Goal: Task Accomplishment & Management: Complete application form

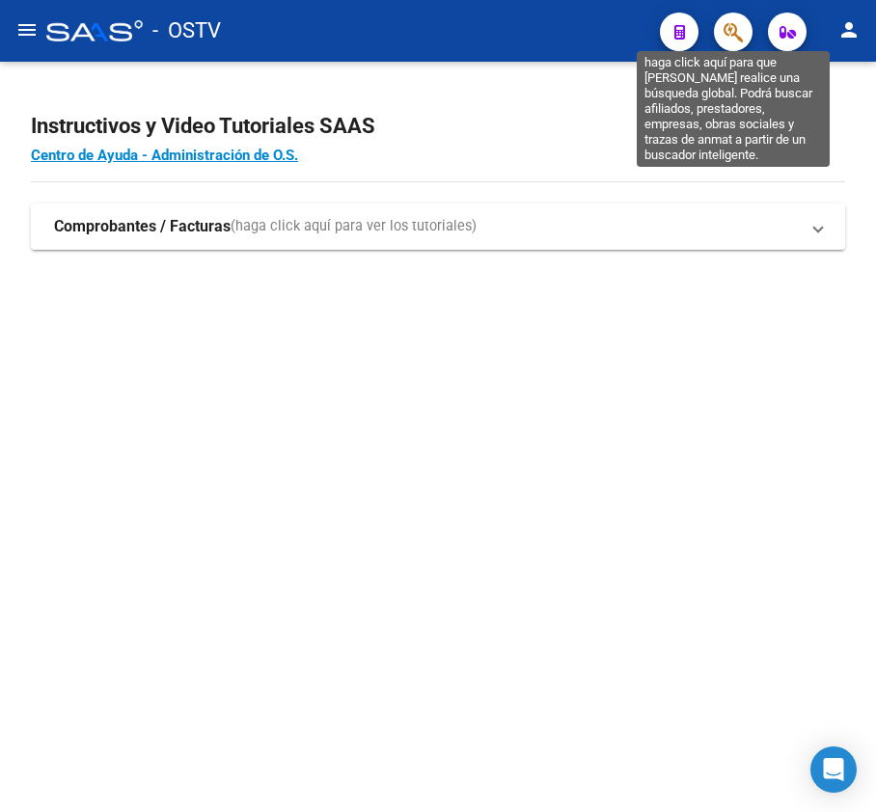
click at [734, 39] on icon "button" at bounding box center [732, 32] width 19 height 22
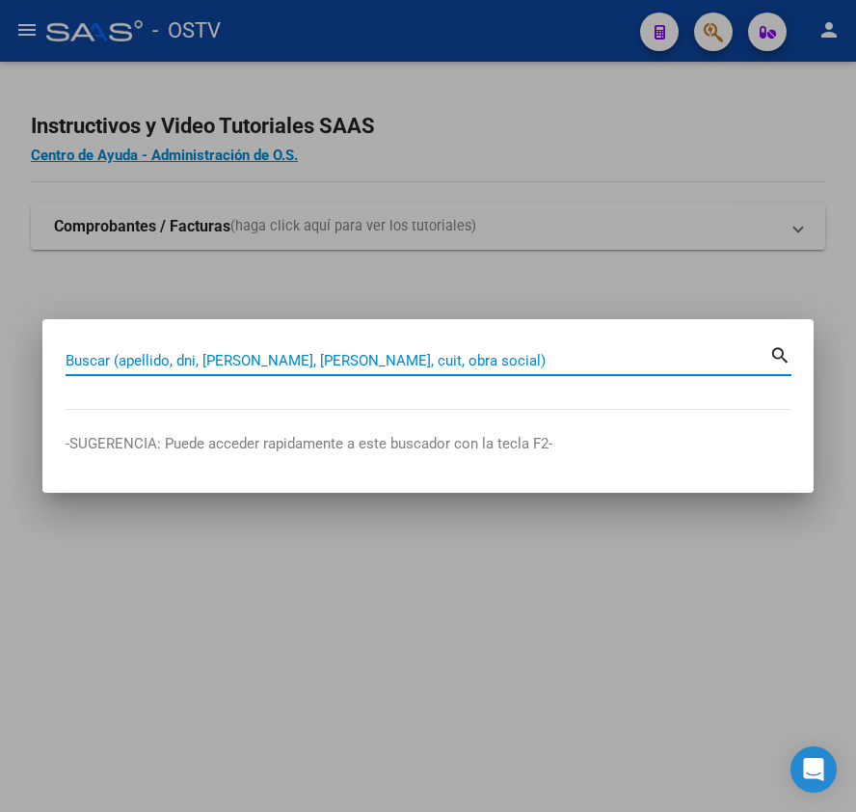
paste input "23267873364"
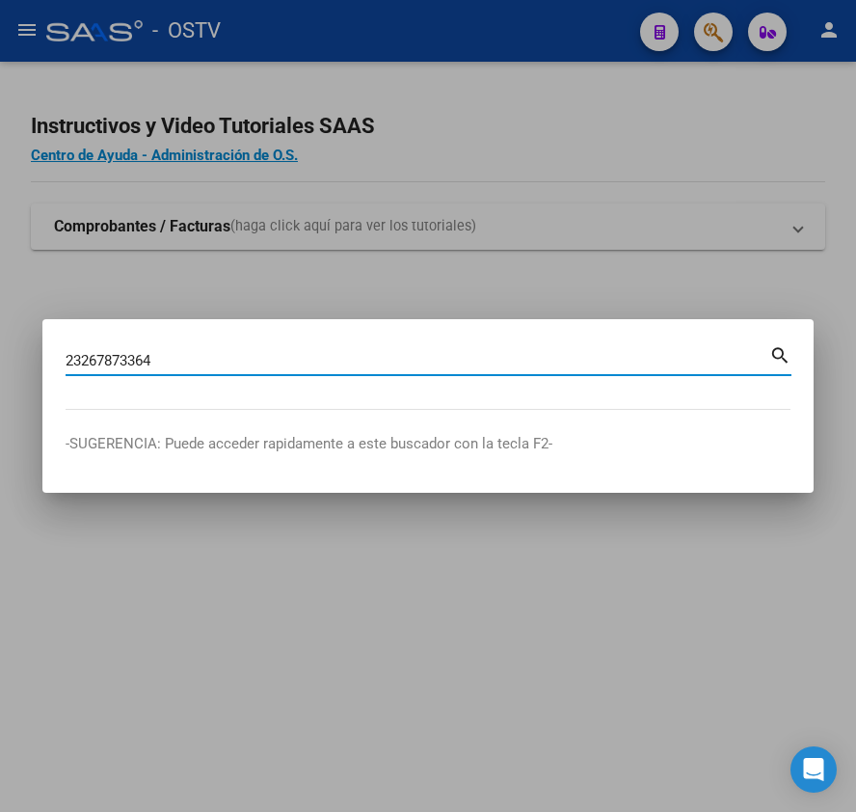
type input "23267873364"
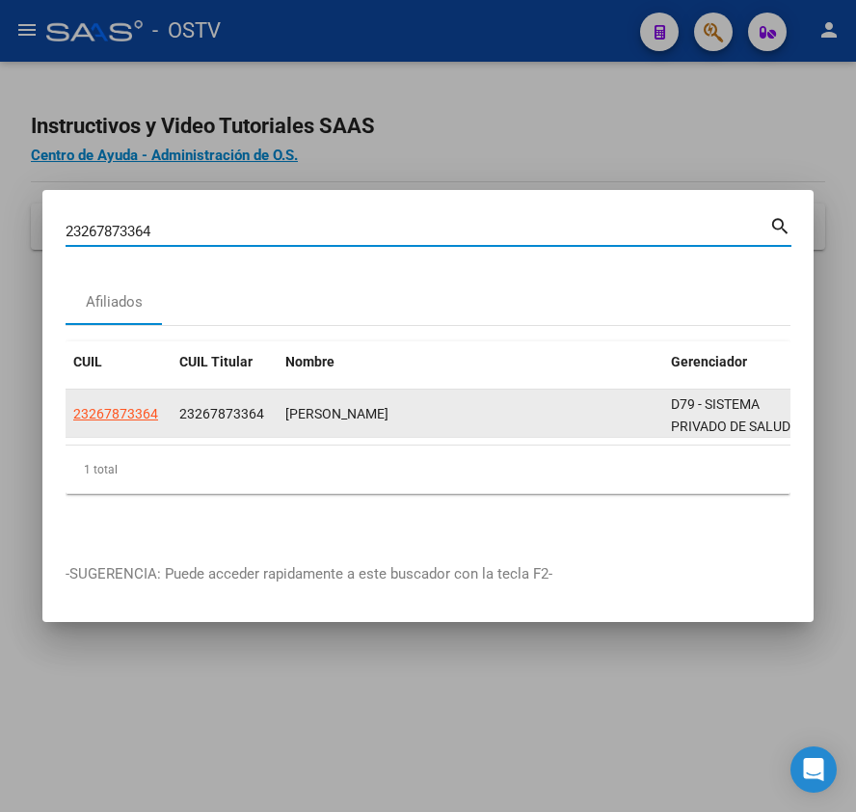
click at [70, 390] on datatable-body-cell "23267873364" at bounding box center [119, 413] width 106 height 47
click at [95, 406] on span "23267873364" at bounding box center [115, 413] width 85 height 15
type textarea "23267873364"
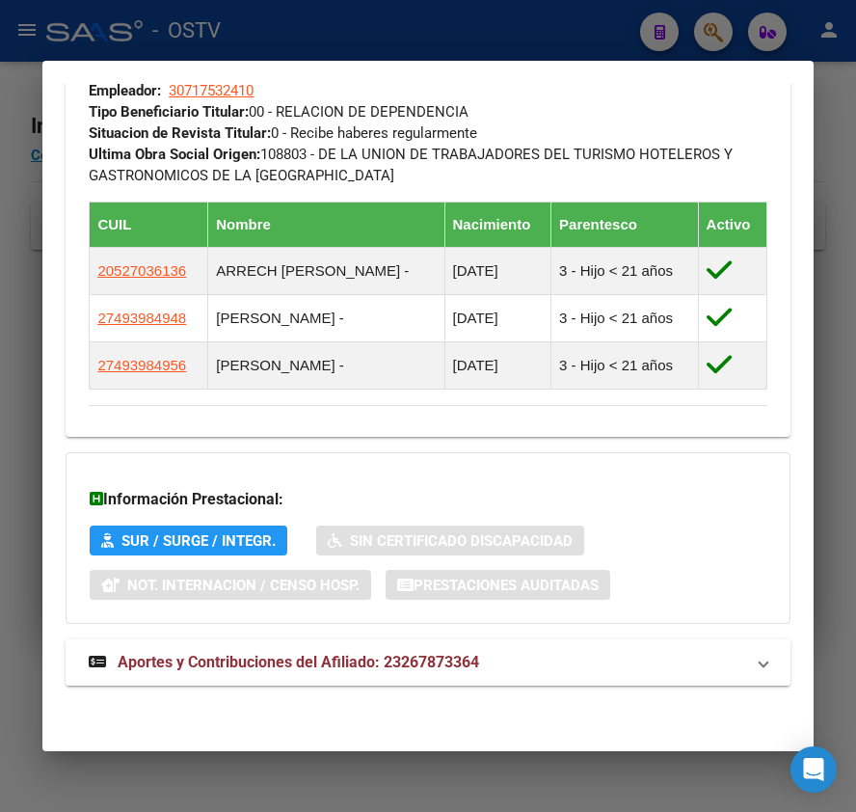
click at [285, 649] on mat-expansion-panel-header "Aportes y Contribuciones del Afiliado: 23267873364" at bounding box center [428, 662] width 724 height 46
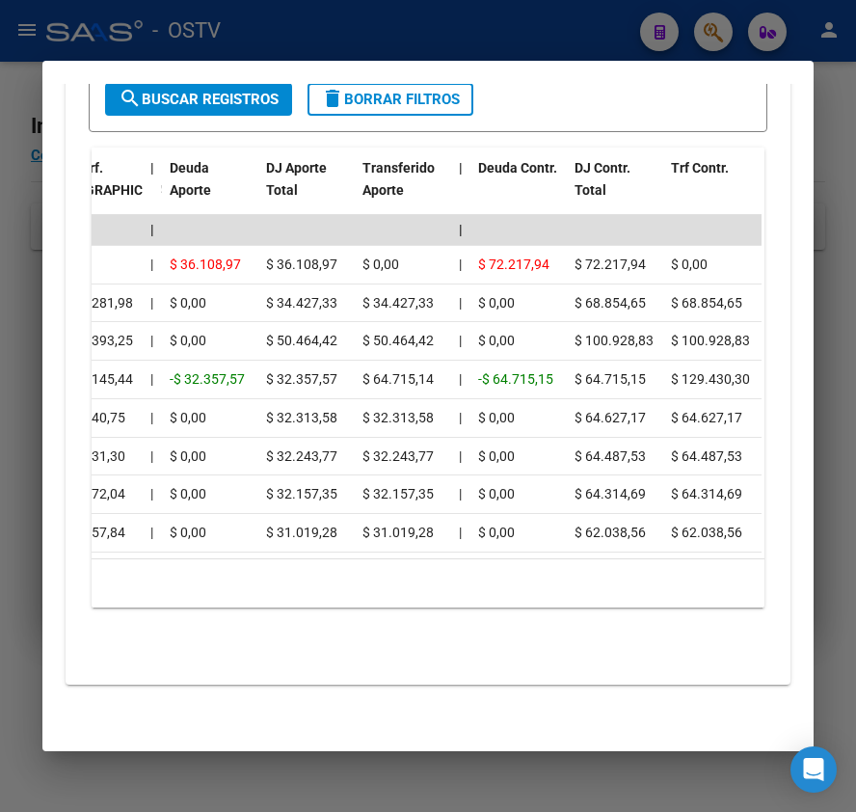
scroll to position [0, 741]
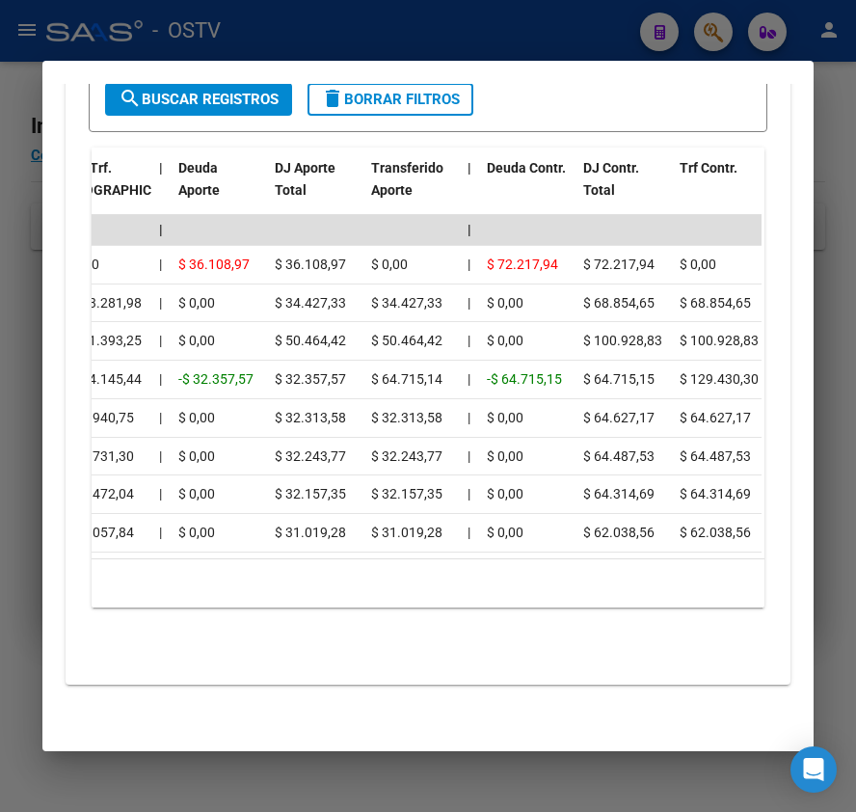
drag, startPoint x: 290, startPoint y: 559, endPoint x: 231, endPoint y: 544, distance: 60.8
click at [231, 544] on div "Período CUIT Deuda | Acta Fisca. | Deuda Bruta x ARCA Dif DDJJ y Trf. DJ Total …" at bounding box center [428, 378] width 672 height 460
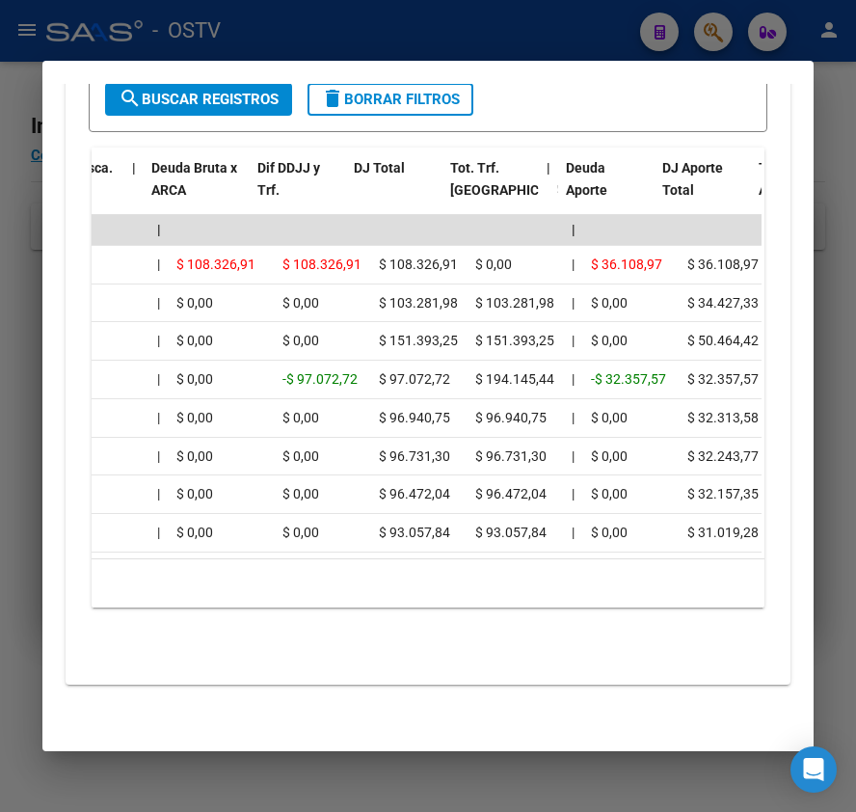
scroll to position [0, 413]
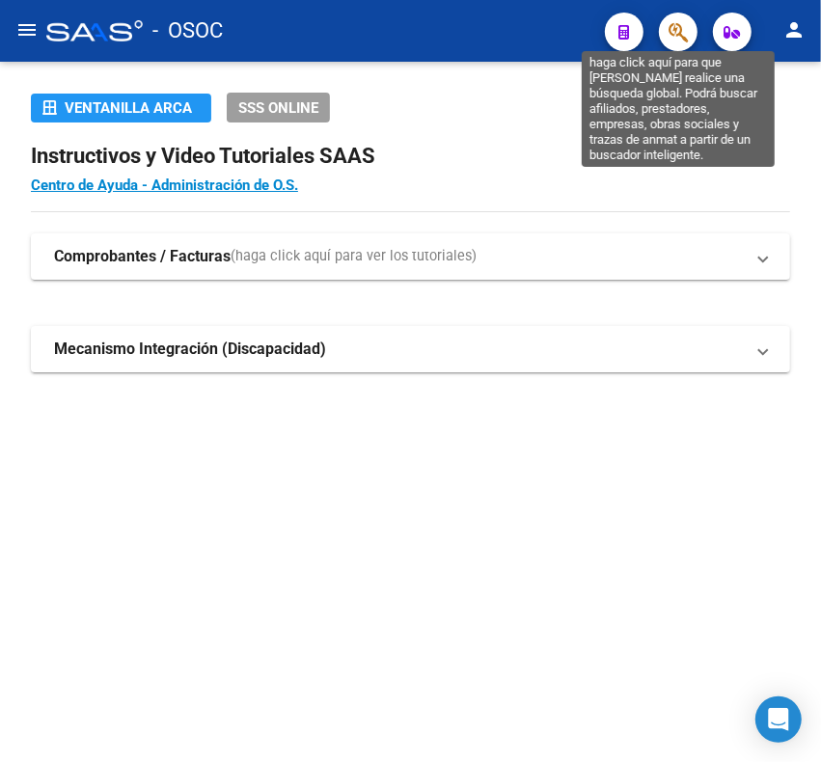
click at [678, 39] on icon "button" at bounding box center [677, 32] width 19 height 22
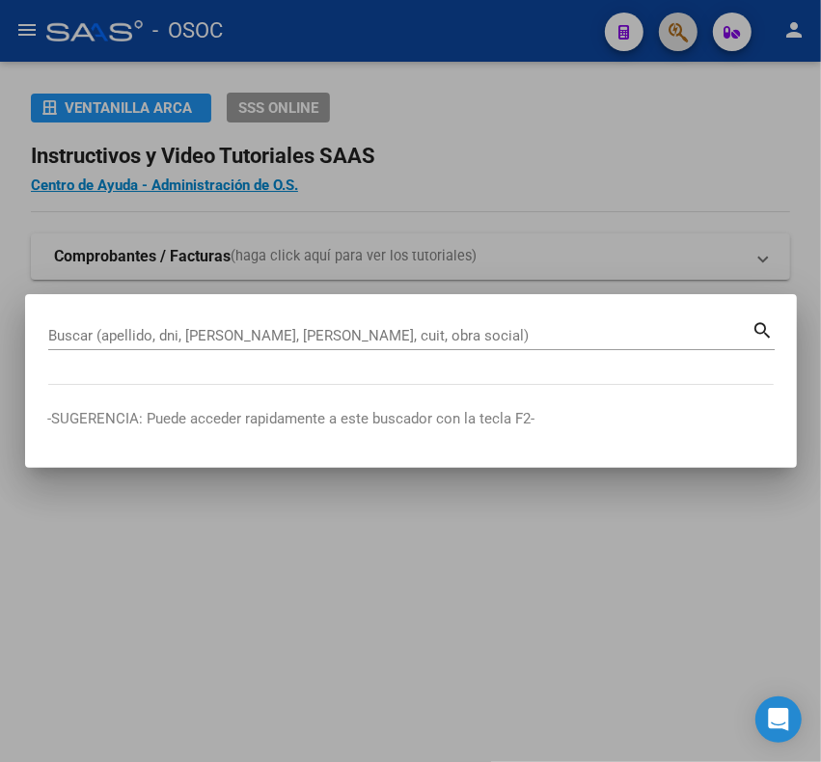
paste input "18113523"
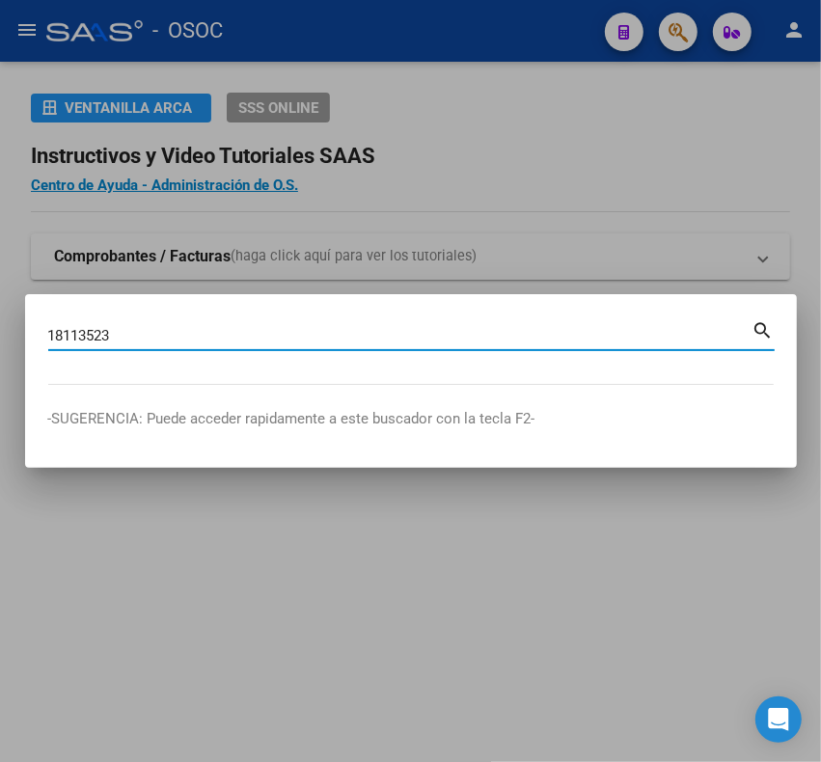
type input "18113523"
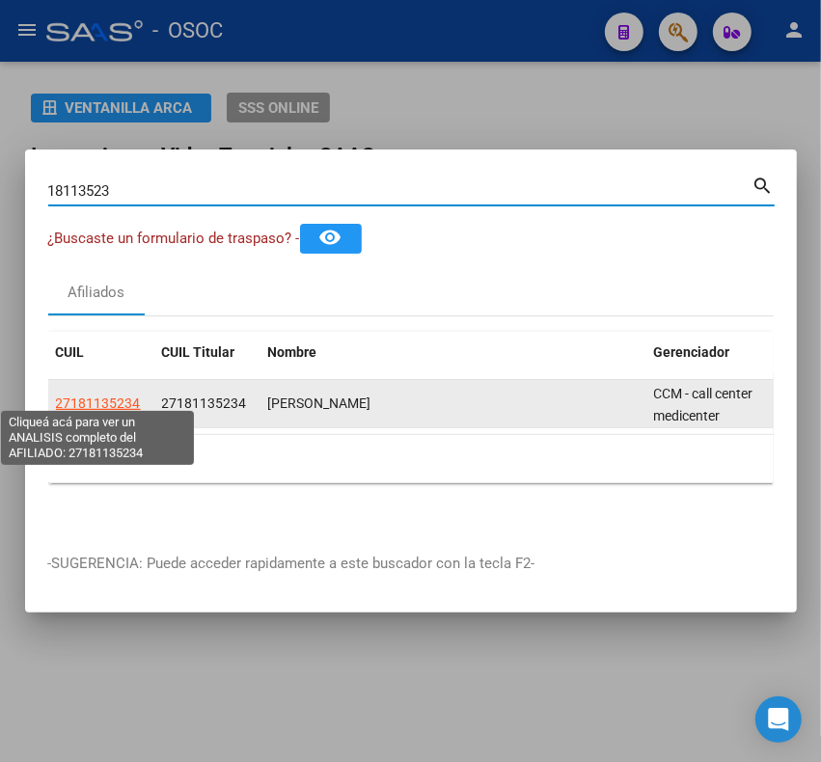
click at [106, 395] on span "27181135234" at bounding box center [98, 402] width 85 height 15
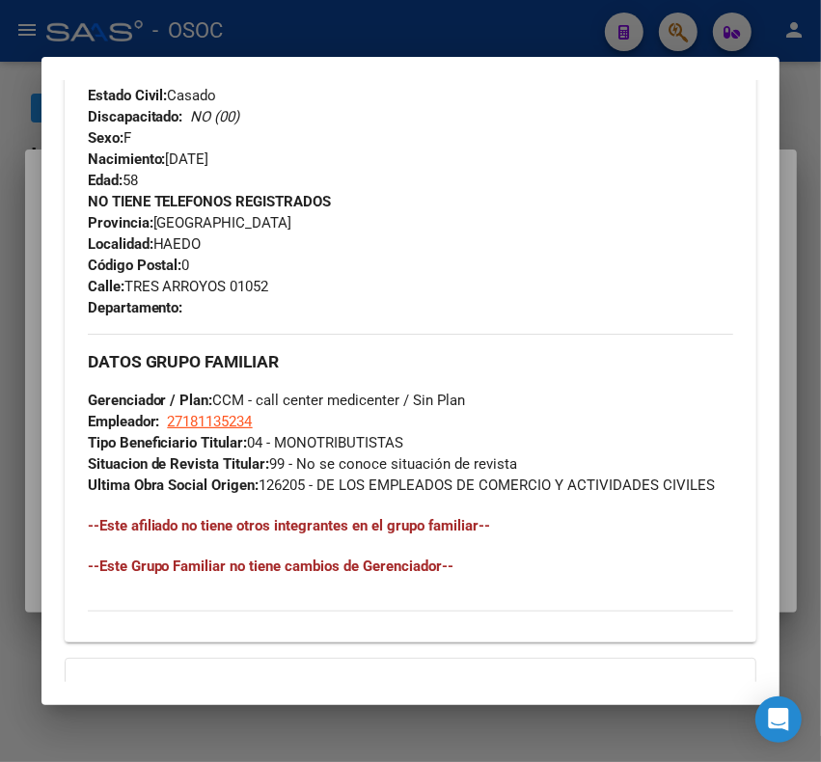
scroll to position [1196, 0]
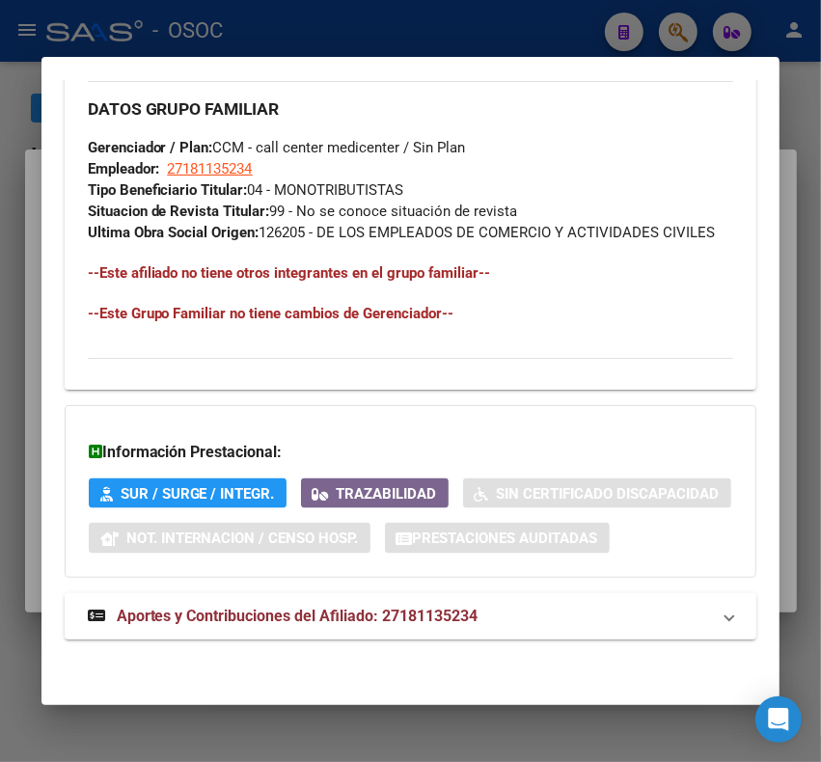
click at [231, 627] on mat-expansion-panel-header "Aportes y Contribuciones del Afiliado: 27181135234" at bounding box center [411, 616] width 692 height 46
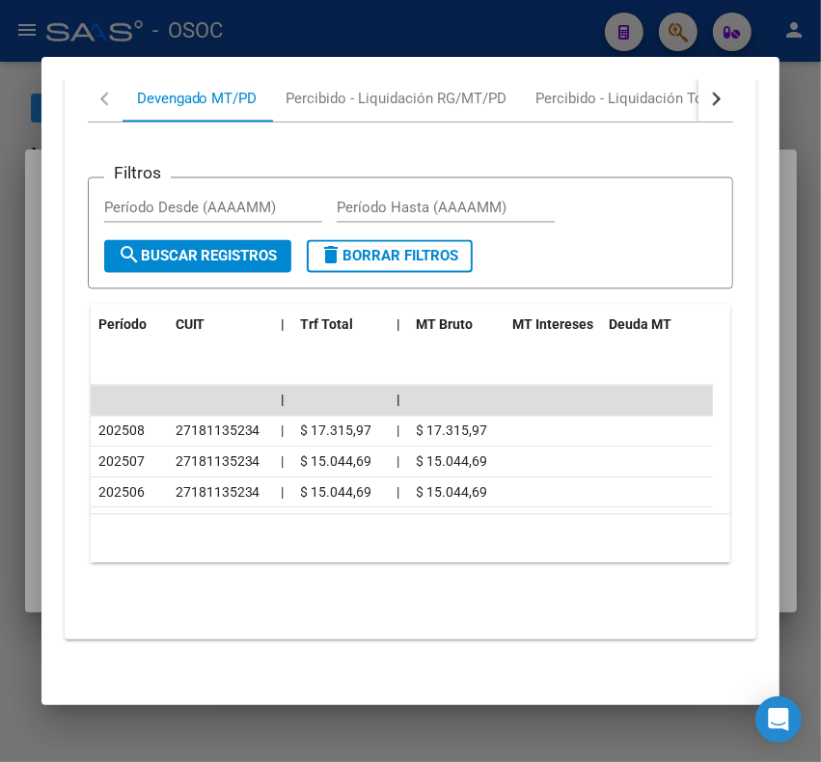
scroll to position [1838, 0]
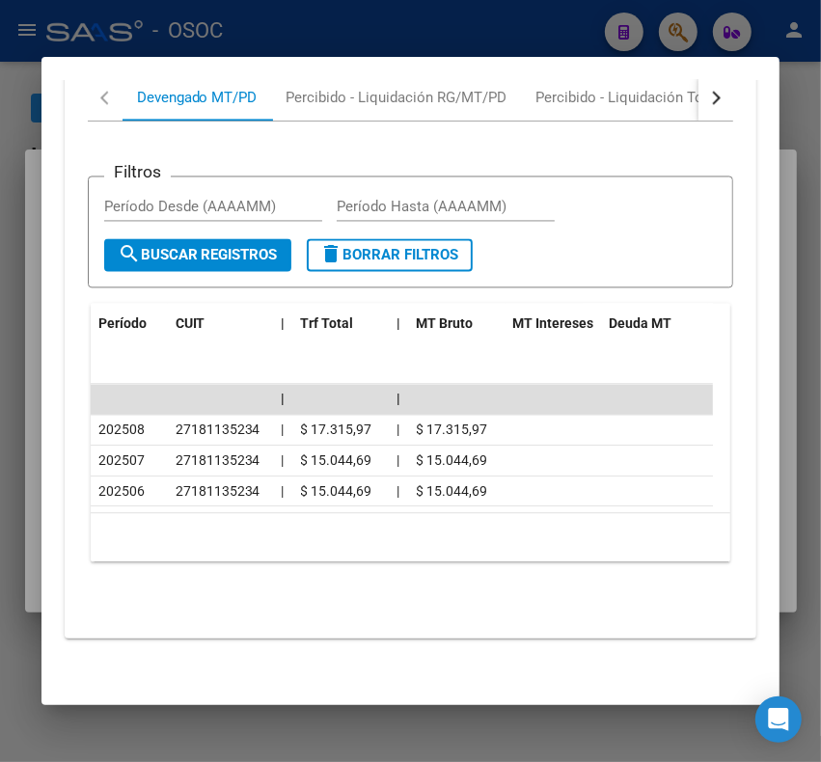
click at [400, 25] on div at bounding box center [410, 381] width 821 height 762
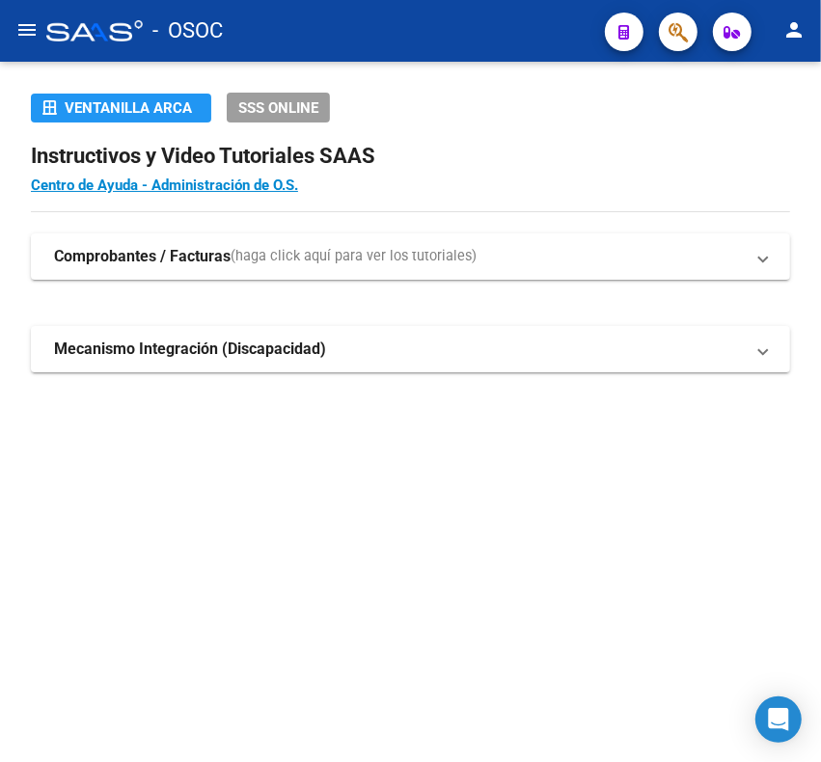
click at [685, 44] on span "button" at bounding box center [677, 33] width 19 height 40
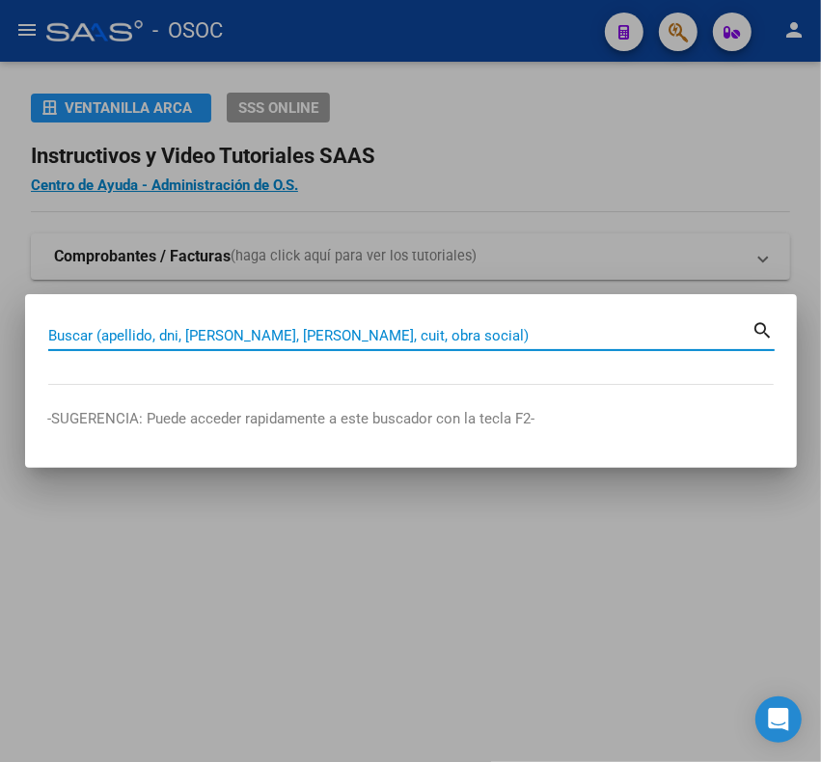
paste input "26536545"
type input "26536545"
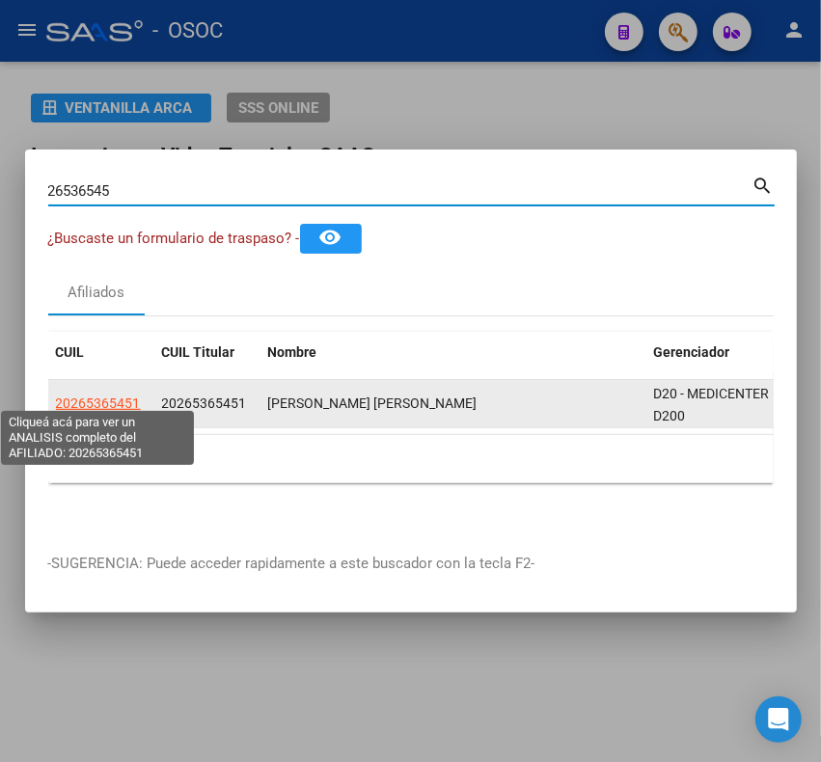
click at [90, 401] on span "20265365451" at bounding box center [98, 402] width 85 height 15
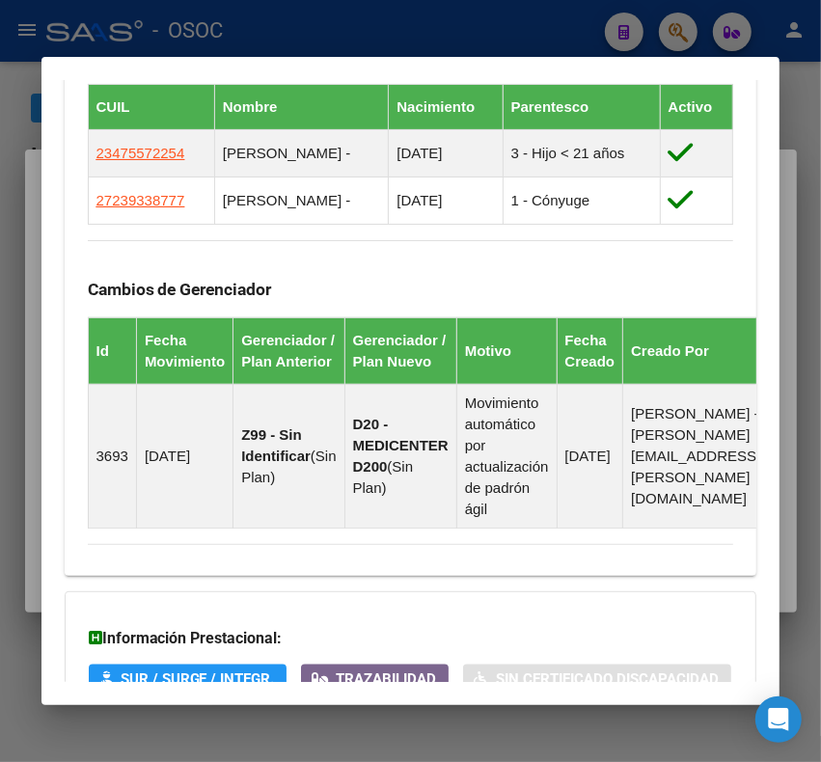
scroll to position [1559, 0]
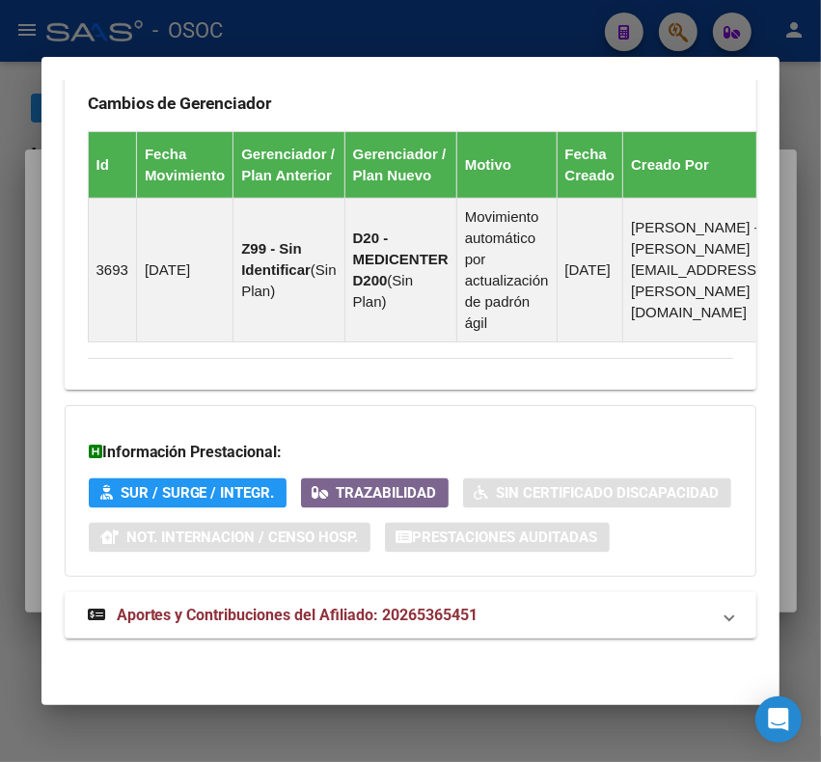
click at [262, 613] on span "Aportes y Contribuciones del Afiliado: 20265365451" at bounding box center [298, 615] width 362 height 18
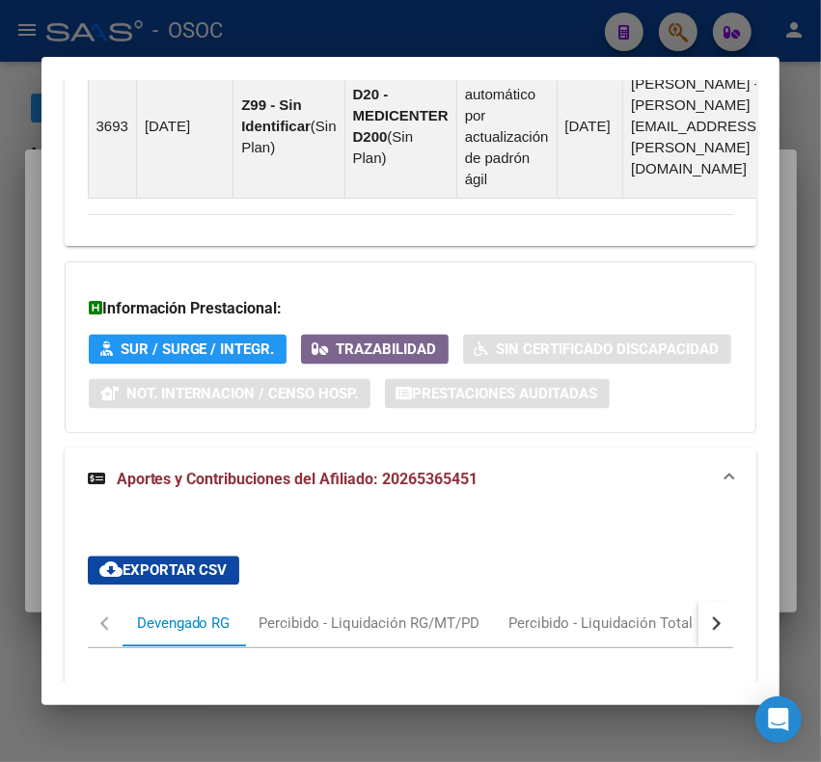
scroll to position [1030, 0]
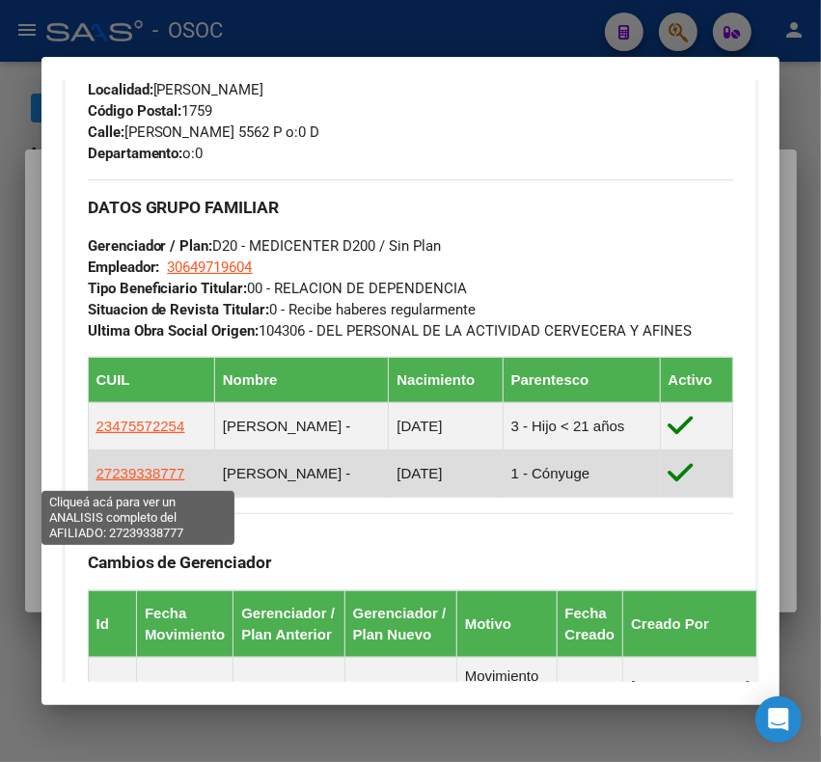
click at [126, 470] on span "27239338777" at bounding box center [140, 473] width 89 height 16
type textarea "27239338777"
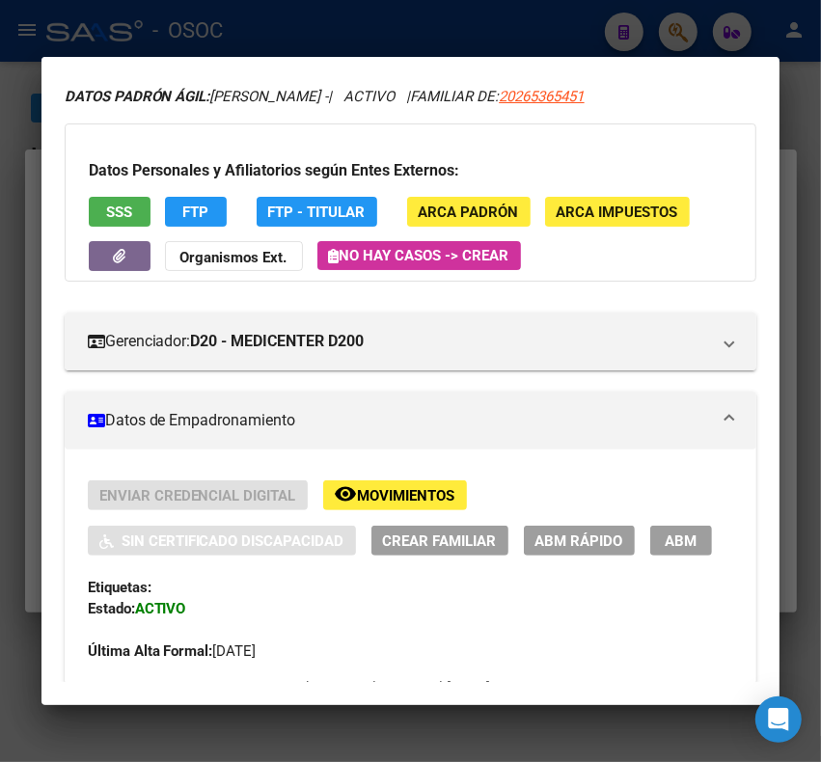
scroll to position [25, 0]
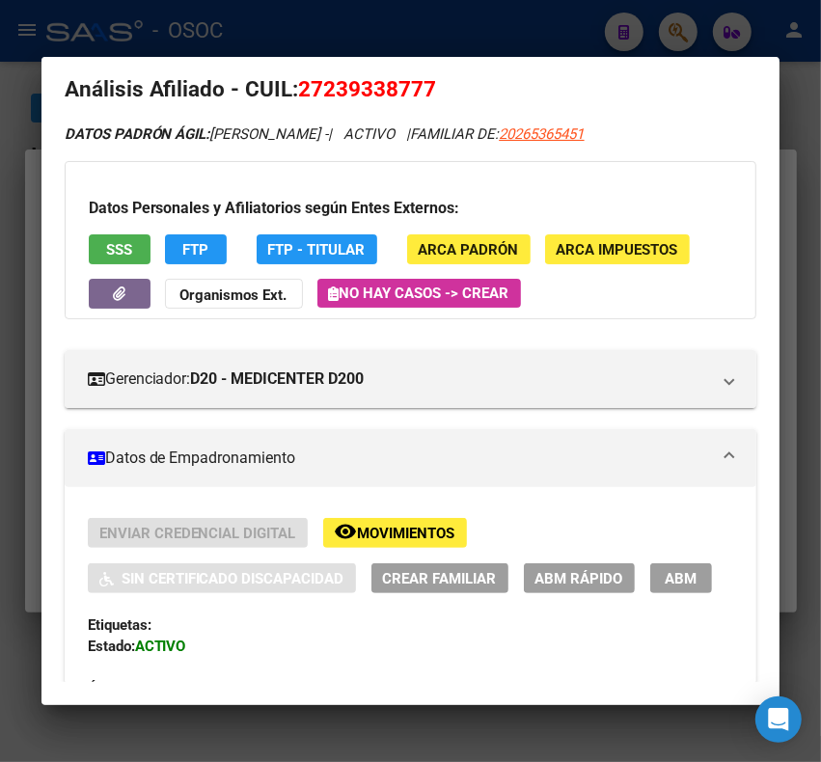
click at [132, 240] on span "SSS" at bounding box center [119, 248] width 26 height 17
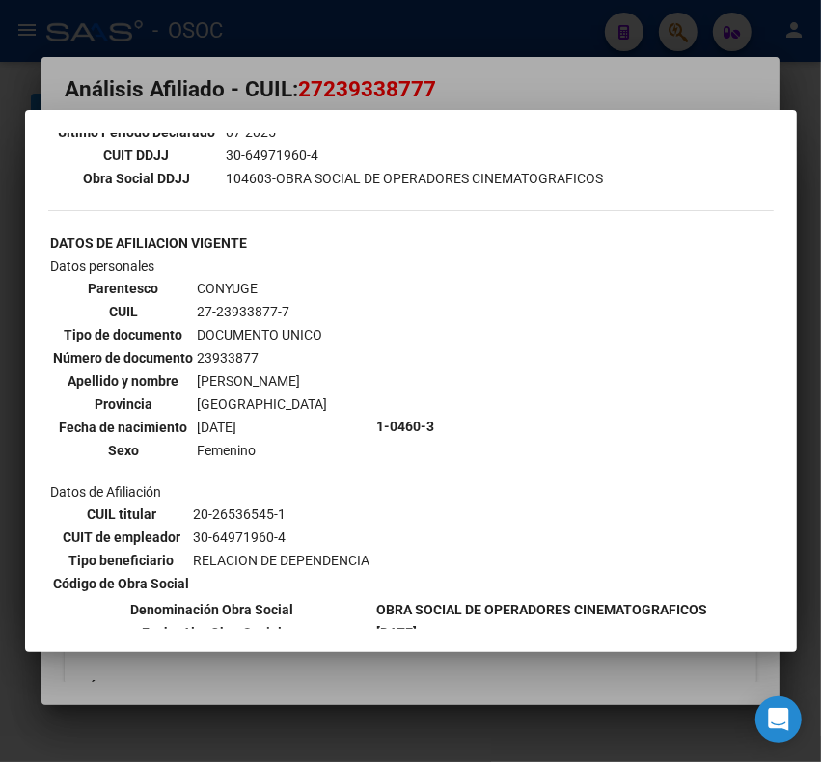
scroll to position [603, 0]
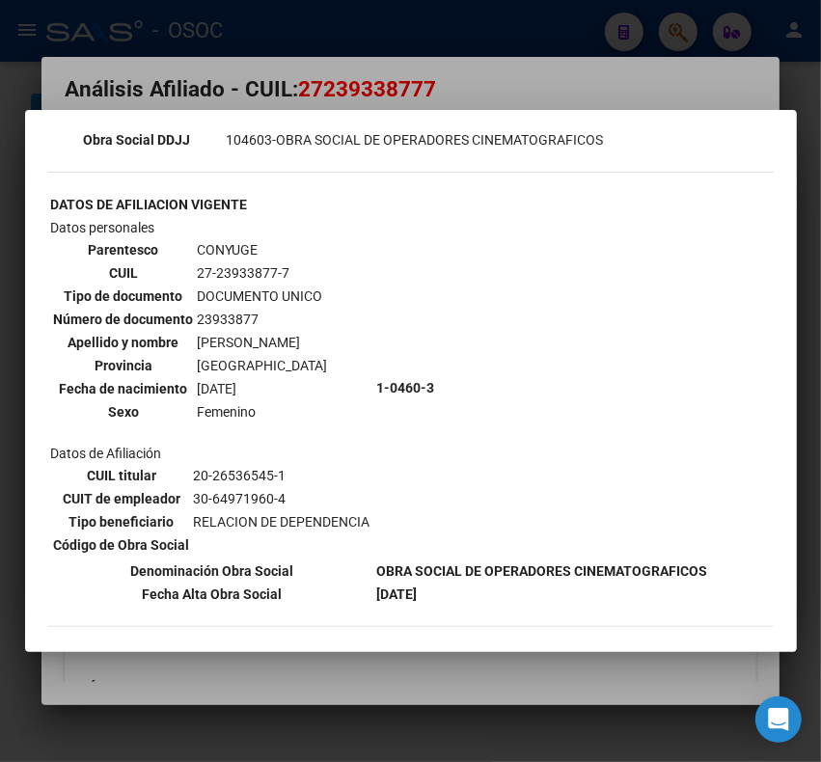
click at [281, 14] on div at bounding box center [410, 381] width 821 height 762
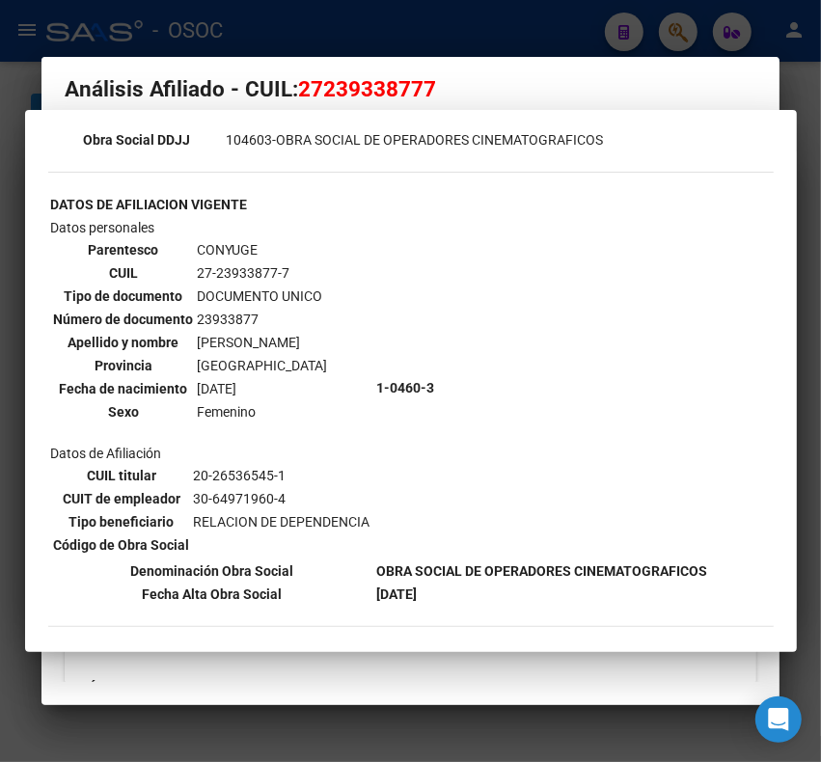
click at [281, 14] on div at bounding box center [410, 381] width 821 height 762
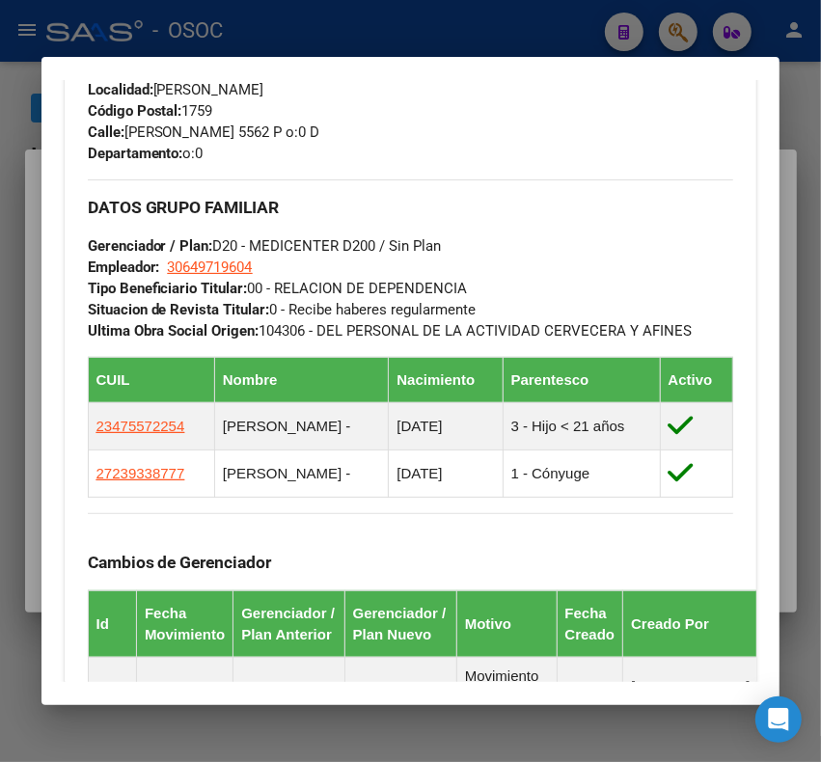
click at [281, 14] on div at bounding box center [410, 381] width 821 height 762
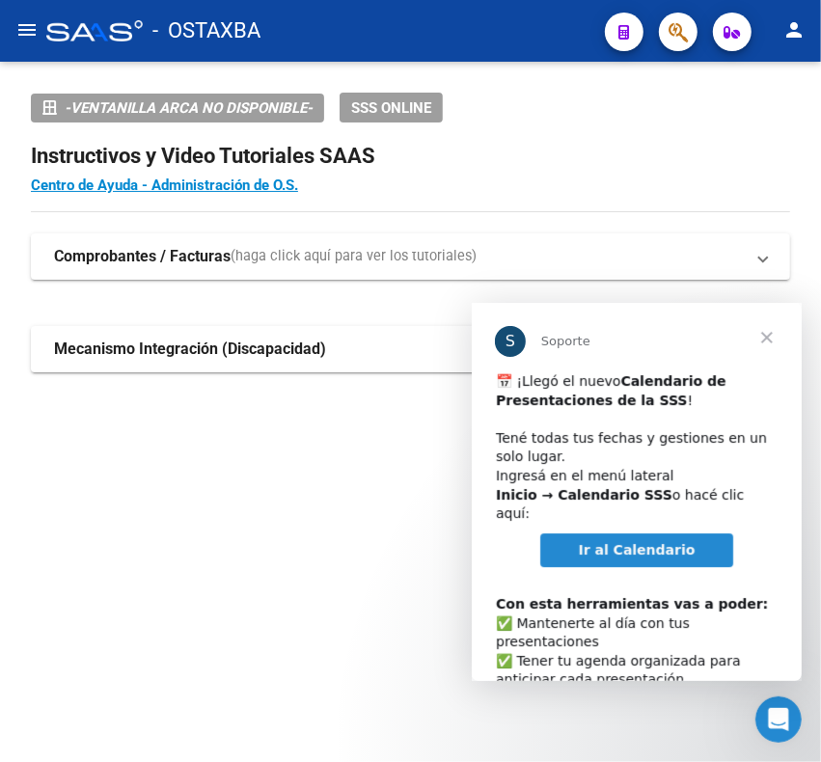
click at [611, 541] on span "Ir al Calendario" at bounding box center [636, 548] width 117 height 15
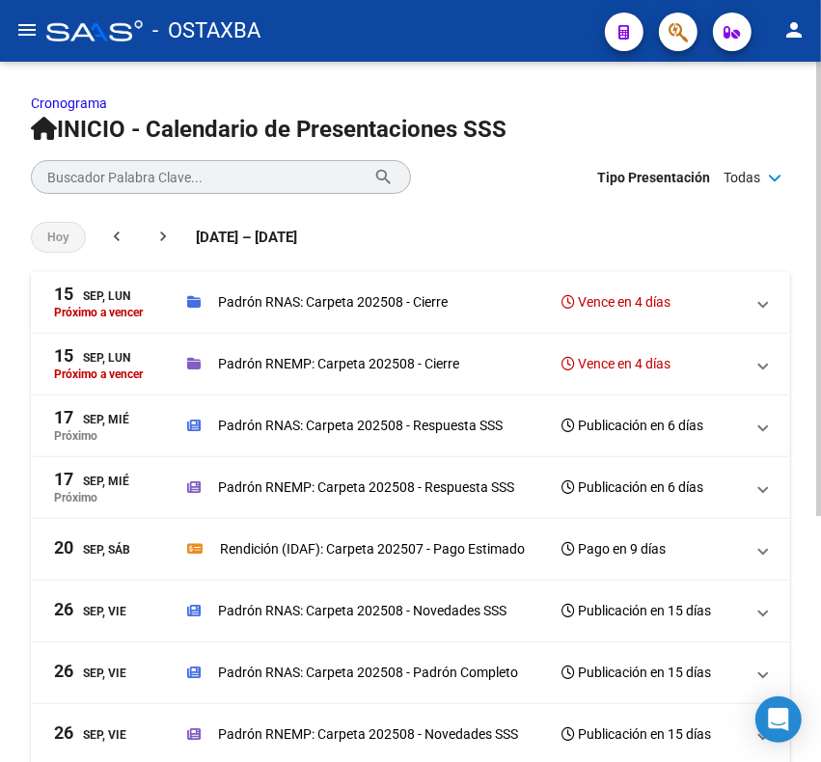
click at [681, 359] on div "Padrón RNEMP: Carpeta 202508 - Cierre Vence en 4 días" at bounding box center [465, 363] width 556 height 27
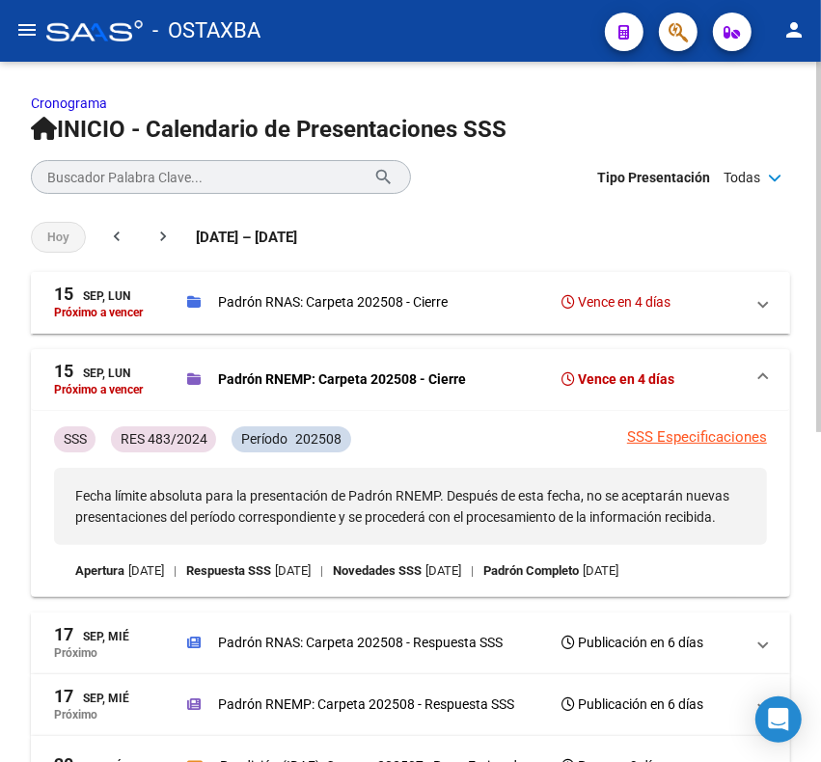
click at [681, 319] on mat-expansion-panel-header "15 Sep, Lun Próximo a vencer Padrón RNAS: Carpeta 202508 - Cierre Vence en 4 dí…" at bounding box center [410, 303] width 759 height 62
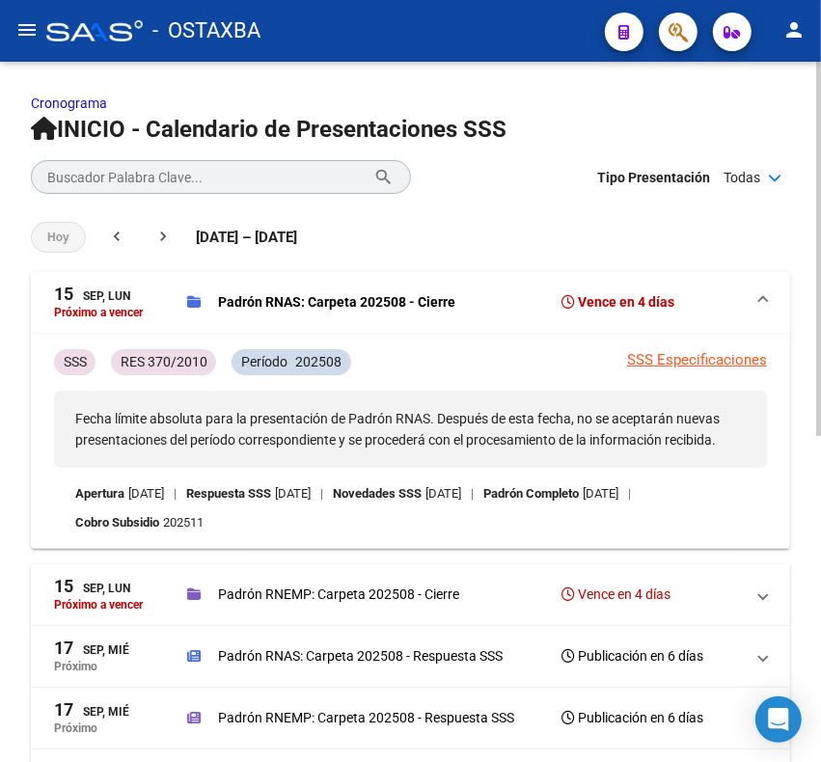
click at [646, 302] on h3 "Vence en 4 días" at bounding box center [618, 301] width 113 height 27
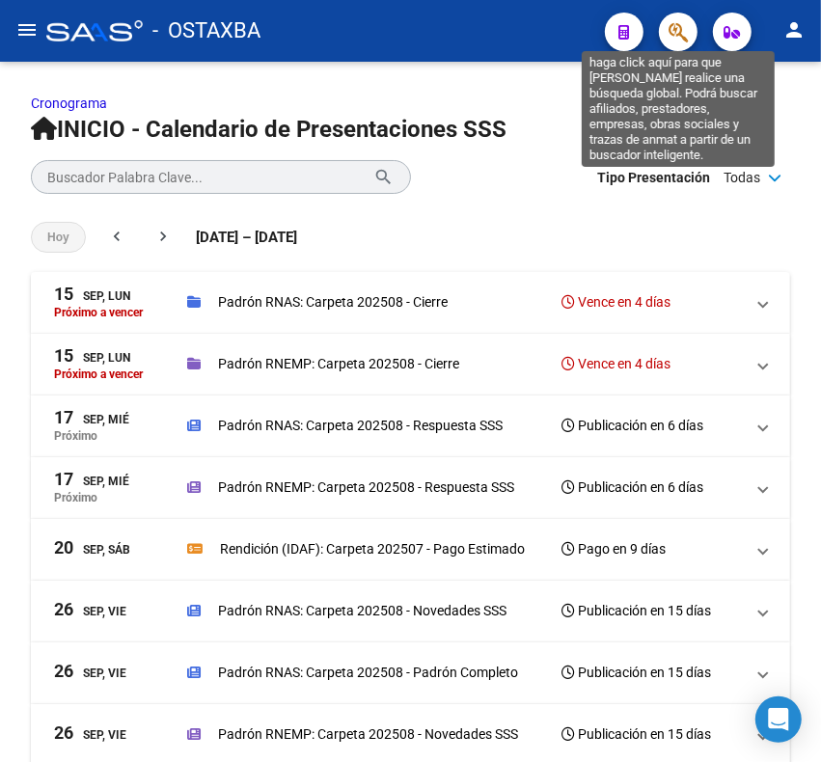
click at [675, 27] on icon "button" at bounding box center [677, 32] width 19 height 22
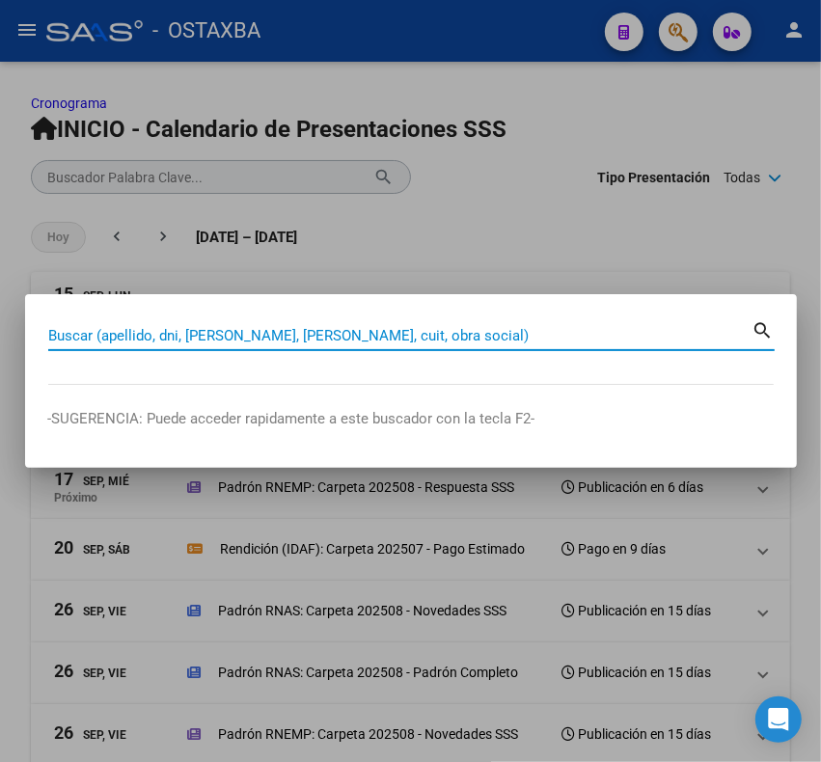
paste input "38605585"
type input "38605585"
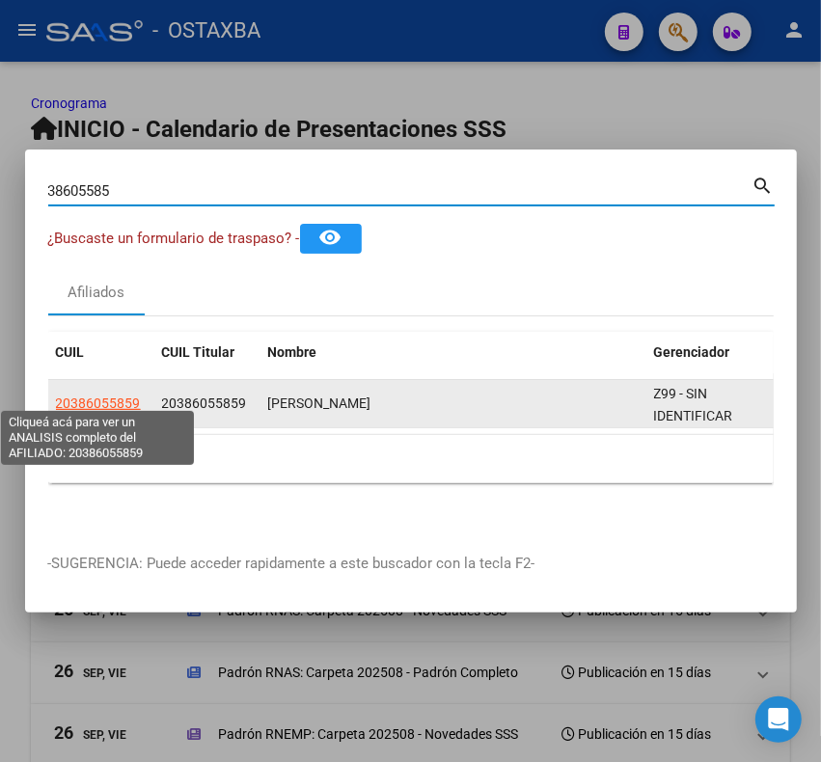
click at [104, 395] on span "20386055859" at bounding box center [98, 402] width 85 height 15
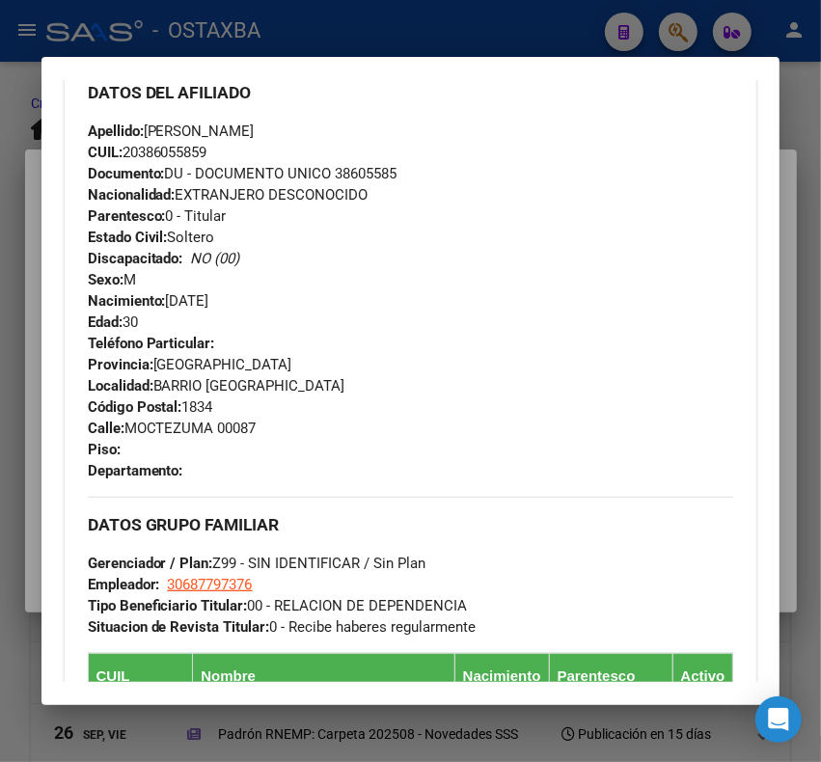
scroll to position [1326, 0]
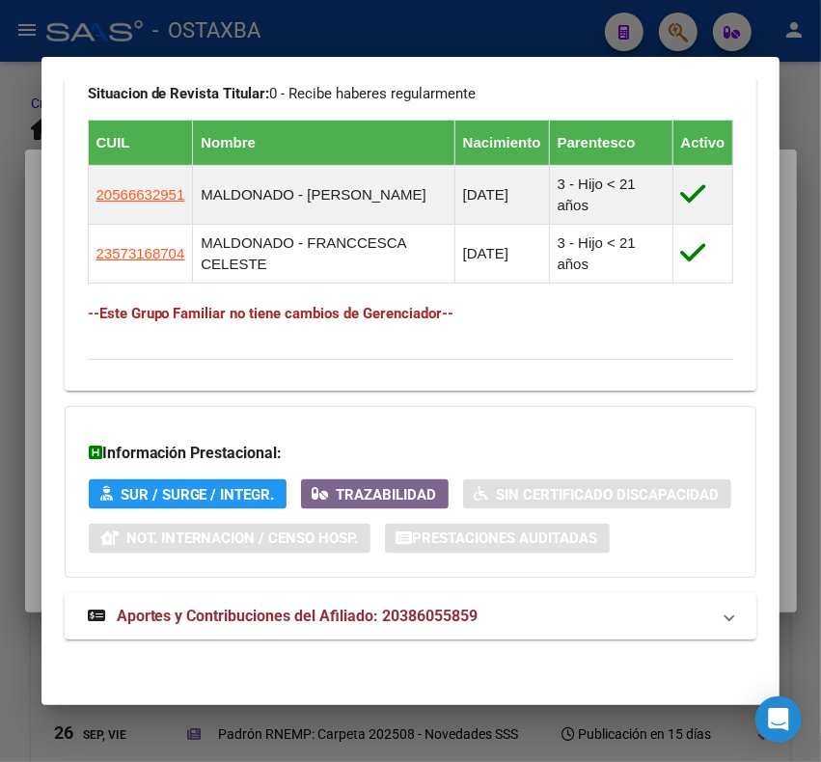
click at [338, 617] on span "Aportes y Contribuciones del Afiliado: 20386055859" at bounding box center [298, 616] width 362 height 18
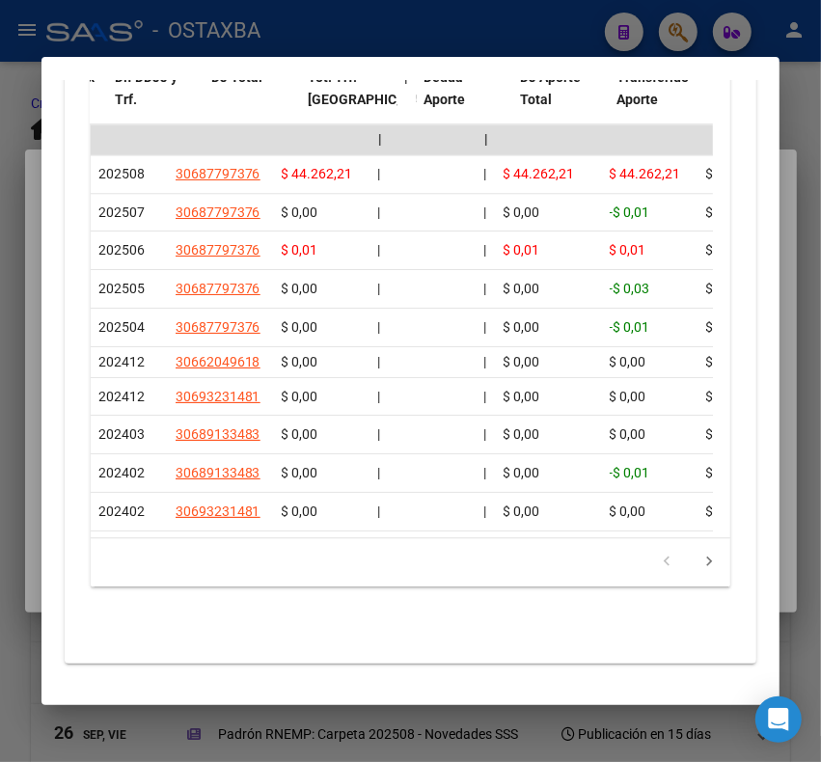
scroll to position [0, 494]
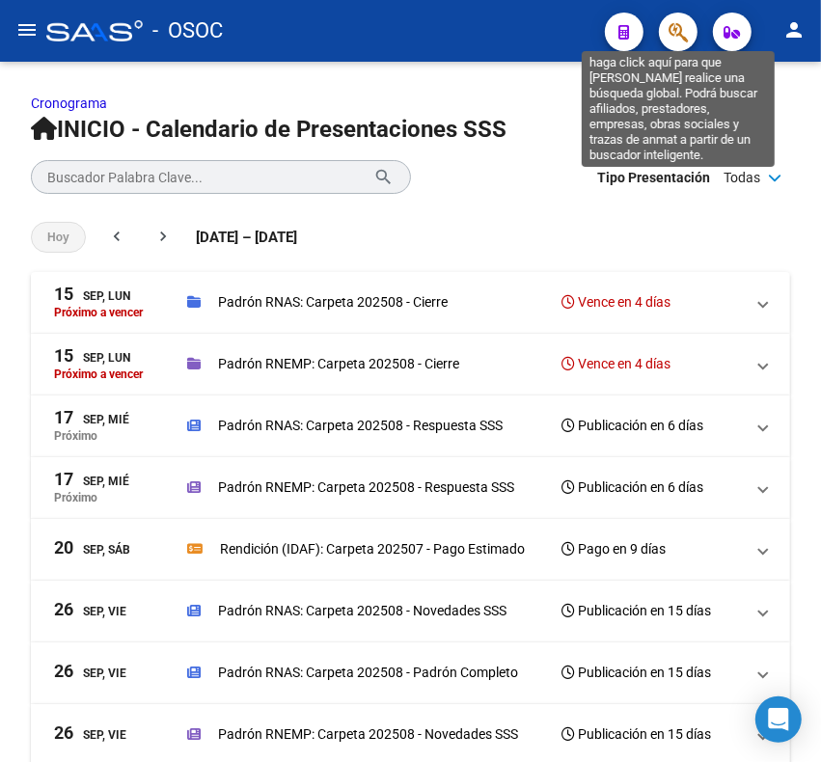
click at [682, 41] on icon "button" at bounding box center [677, 32] width 19 height 22
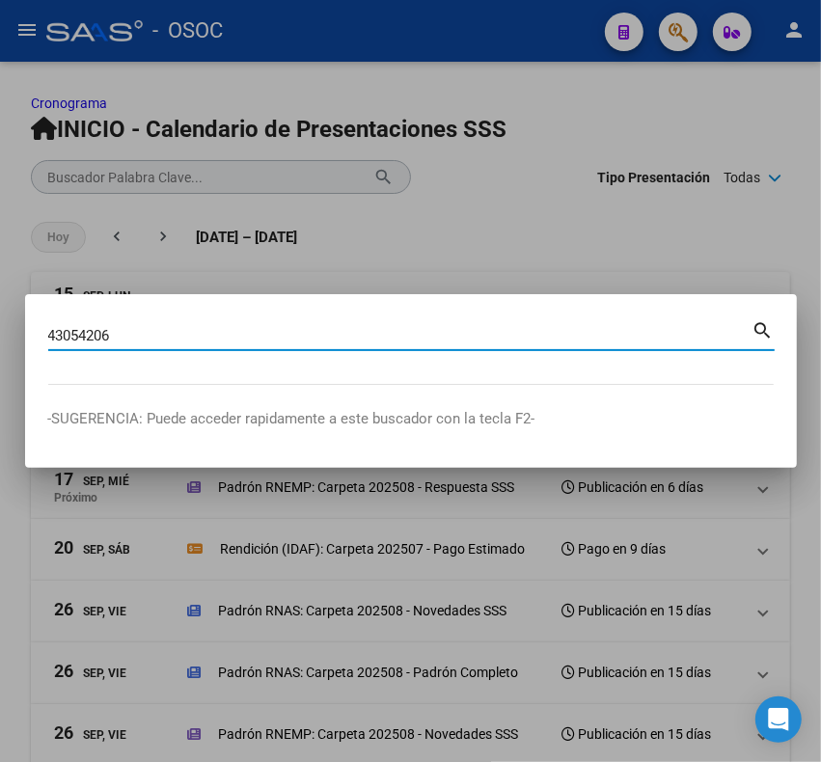
type input "43054206"
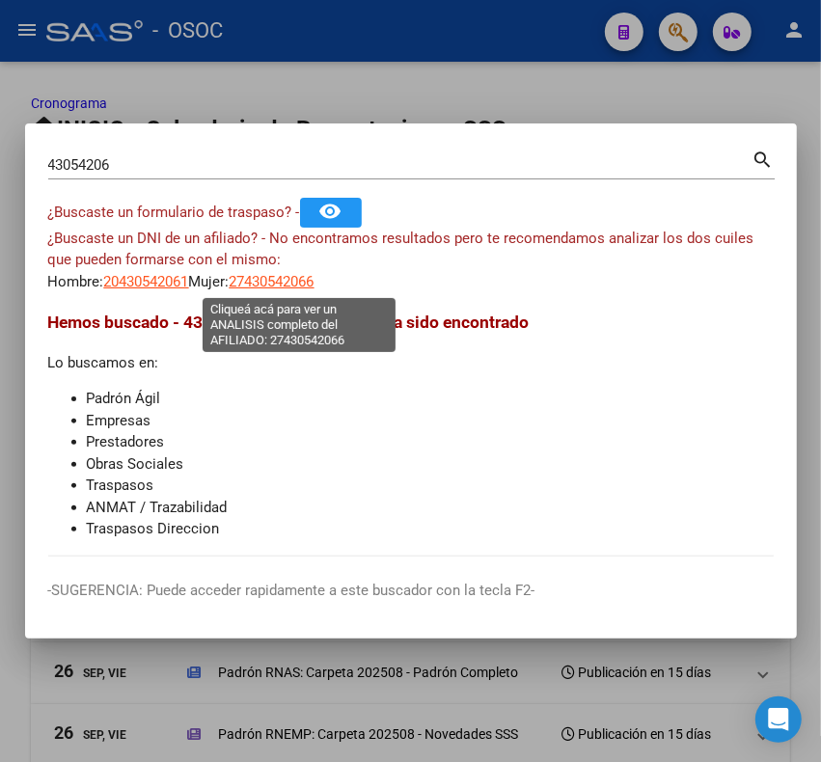
click at [280, 281] on span "27430542066" at bounding box center [272, 281] width 85 height 17
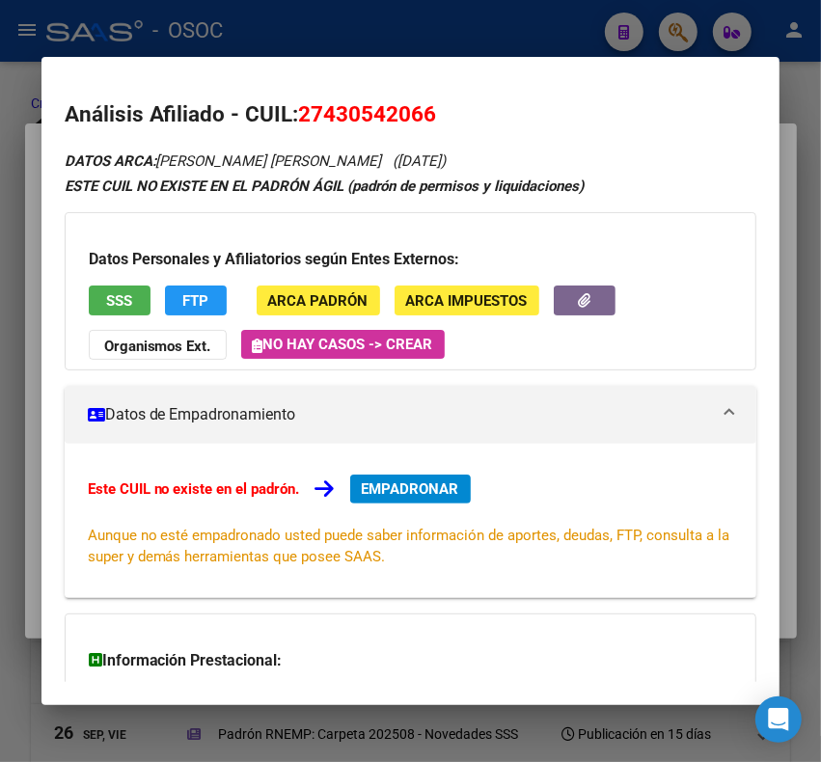
click at [324, 106] on span "27430542066" at bounding box center [368, 113] width 138 height 25
copy span "27430542066"
click at [393, 104] on span "27430542066" at bounding box center [368, 113] width 138 height 25
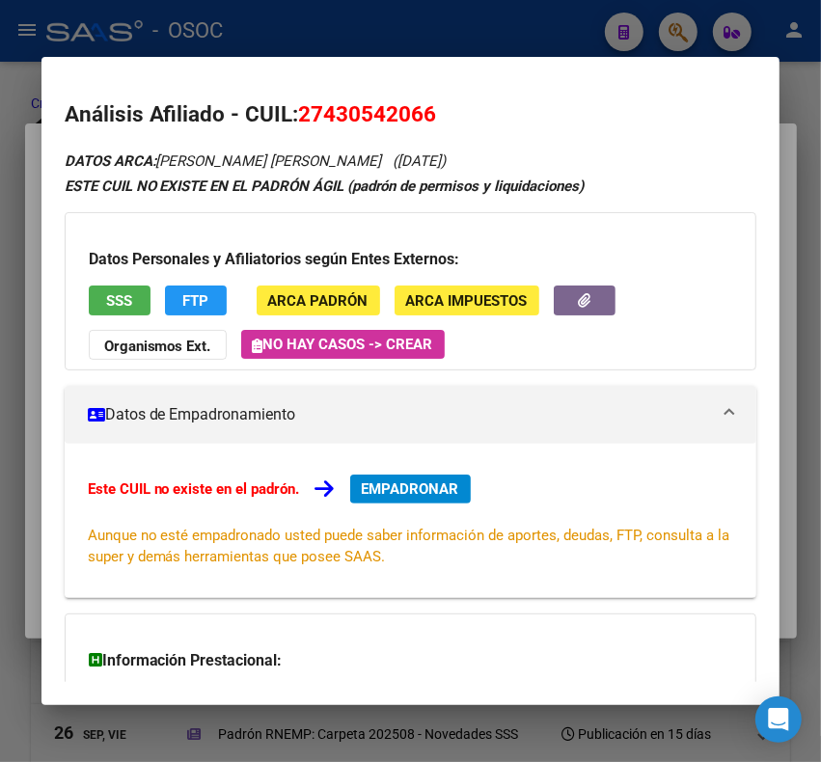
click at [417, 469] on div "Este CUIL no existe en el padrón. EMPADRONAR Aunque no esté empadronado usted p…" at bounding box center [411, 521] width 692 height 154
click at [417, 483] on span "EMPADRONAR" at bounding box center [410, 488] width 97 height 17
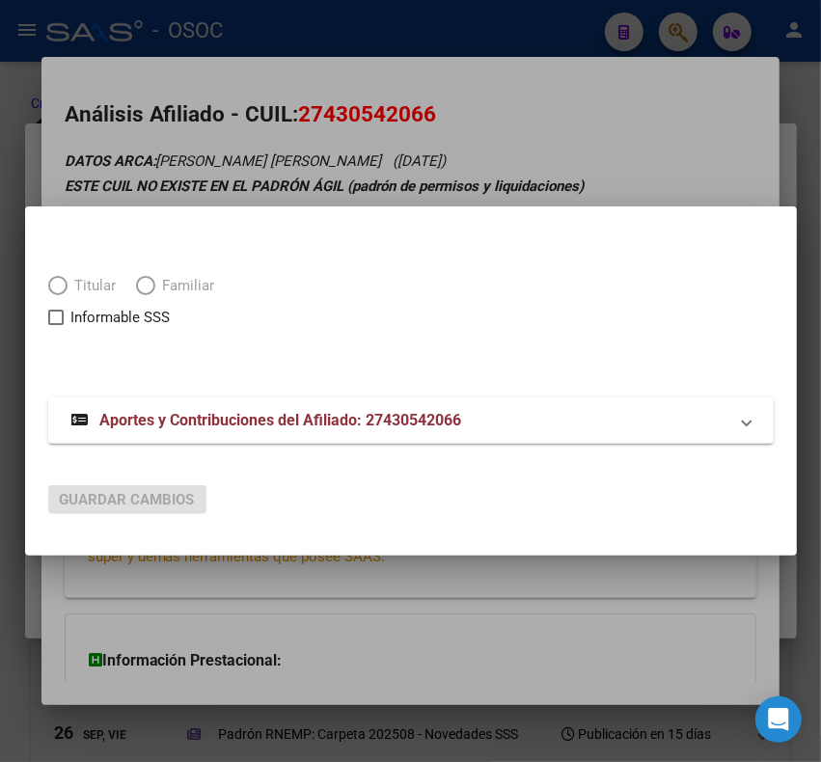
click at [66, 282] on span "Elija una opción" at bounding box center [57, 285] width 19 height 19
click at [66, 282] on input "Titular" at bounding box center [57, 285] width 19 height 19
radio input "true"
checkbox input "true"
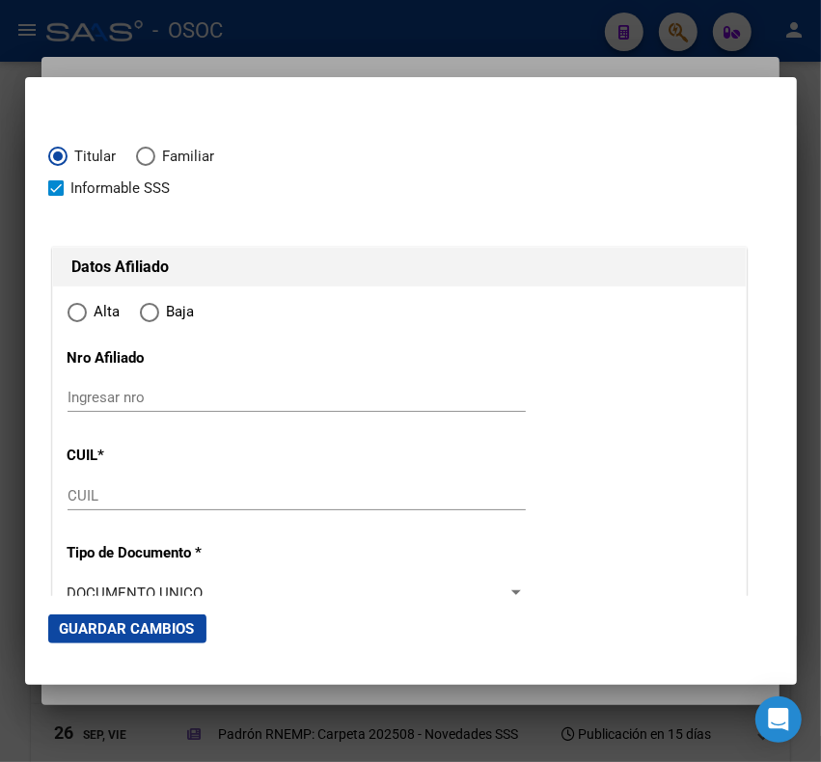
type input "27-43054206-6"
radio input "true"
type input "43054206"
type input "[PERSON_NAME]"
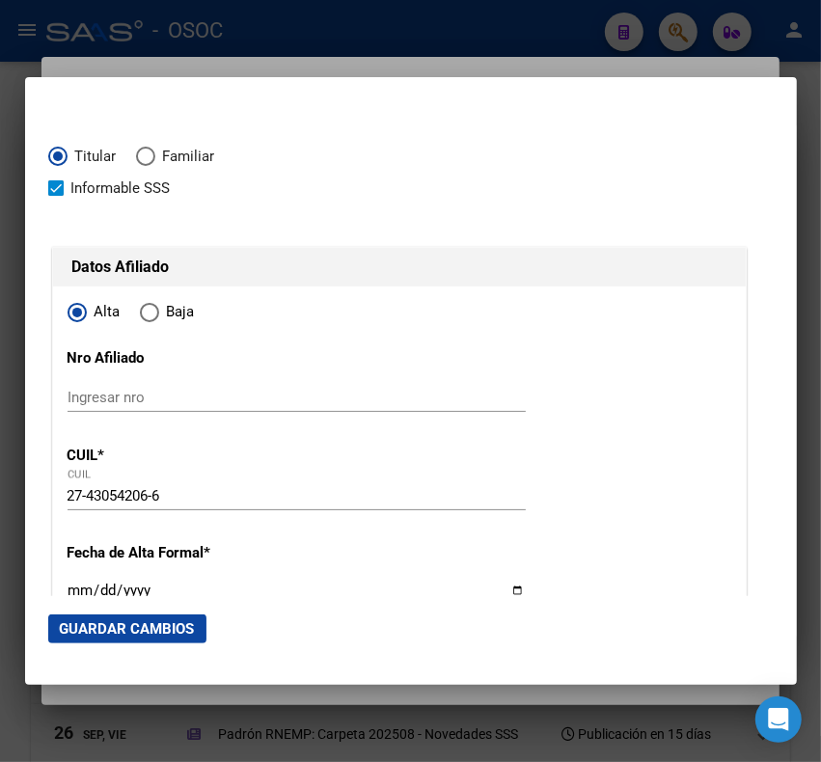
type input "[DATE]"
type input "CABA"
type input "1416"
type input "ARGERICH"
type input "1837"
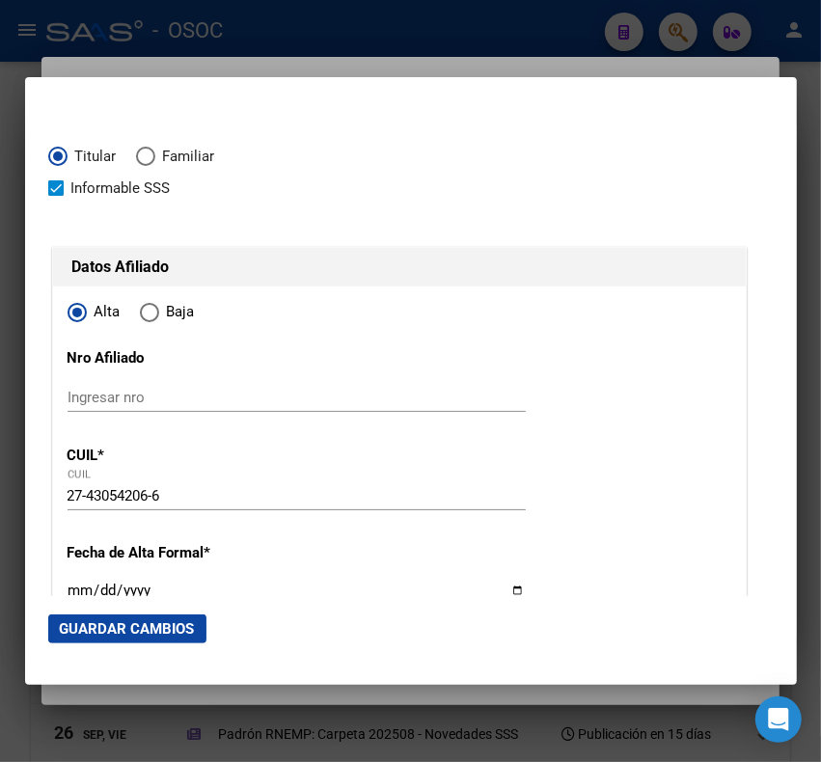
type input "1"
type input "CABA"
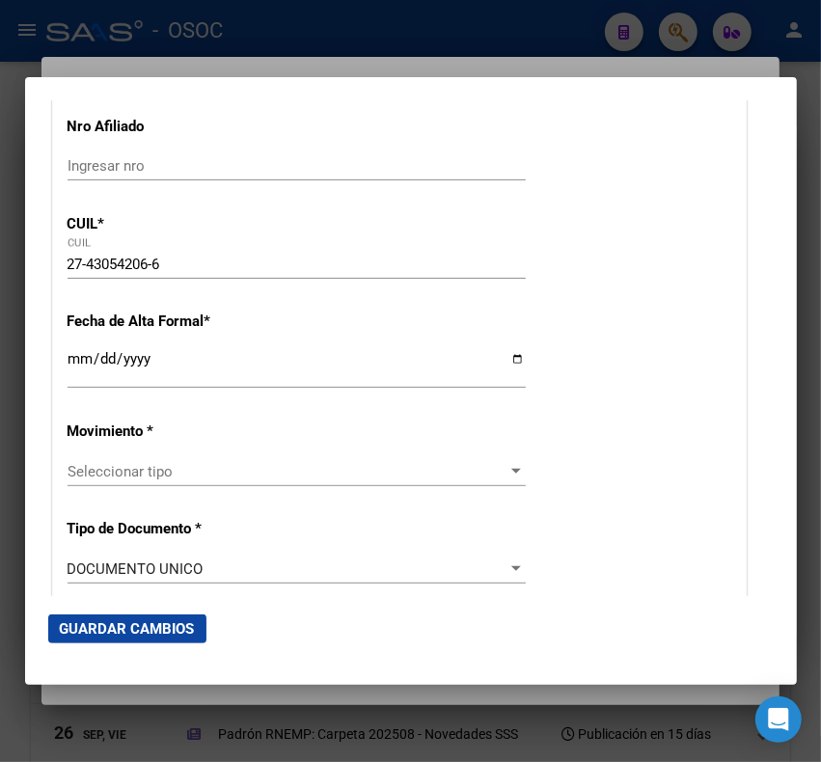
scroll to position [241, 0]
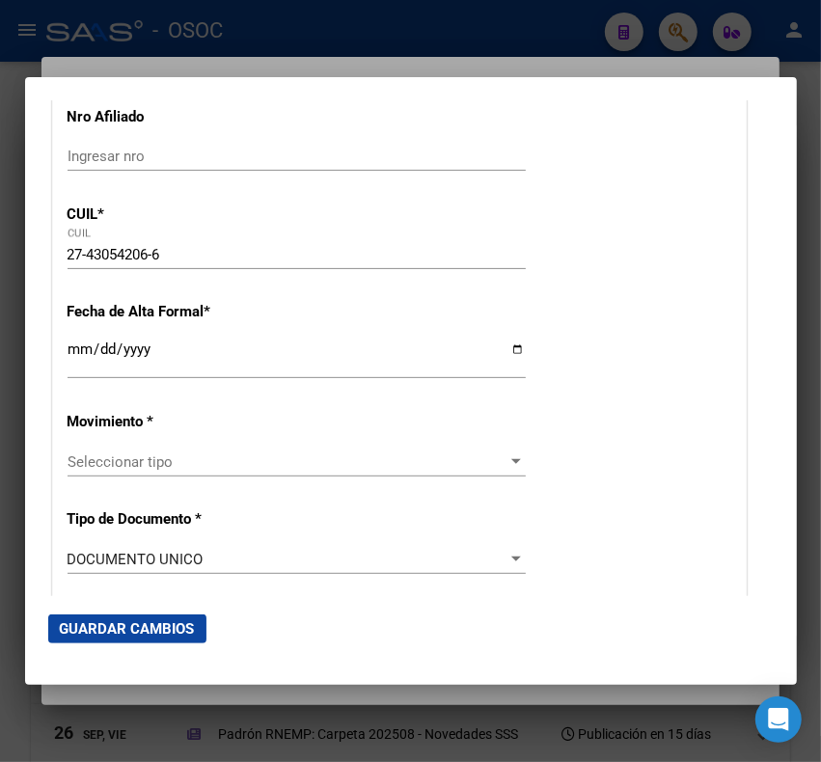
click at [89, 349] on input "Ingresar fecha" at bounding box center [297, 356] width 458 height 31
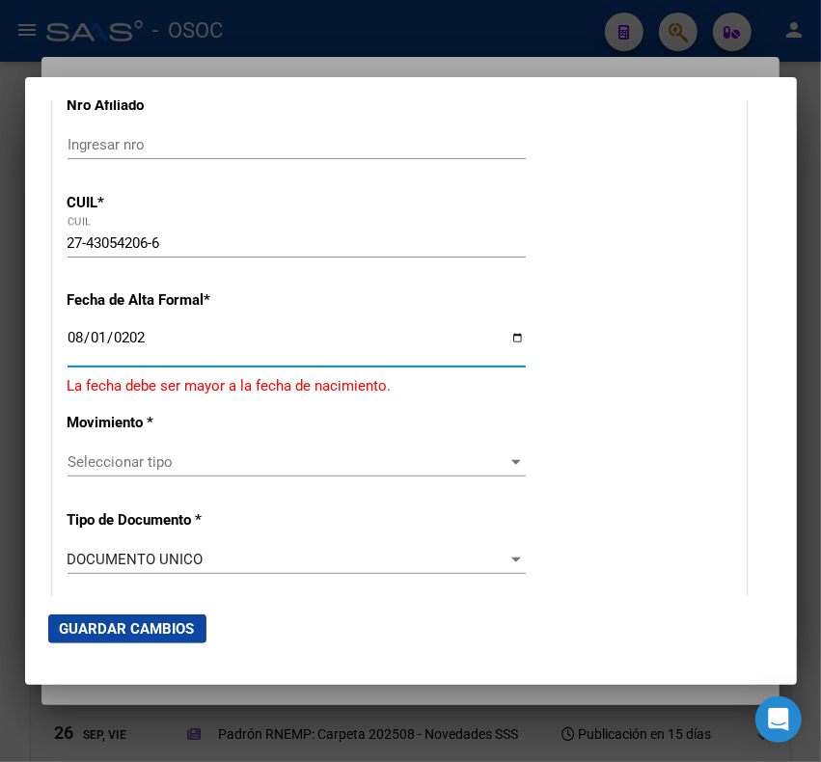
type input "[DATE]"
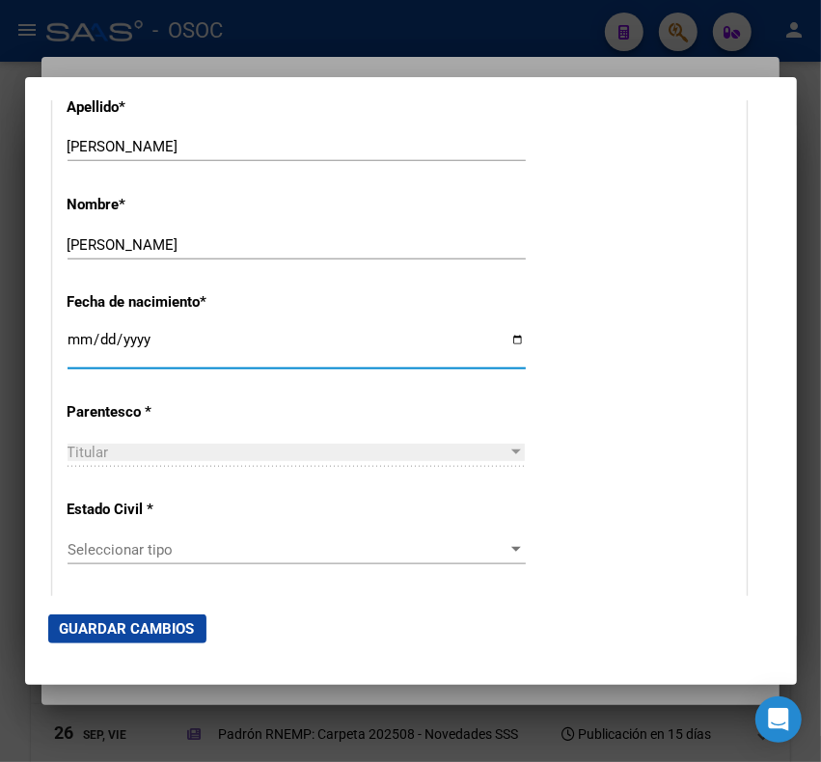
scroll to position [969, 0]
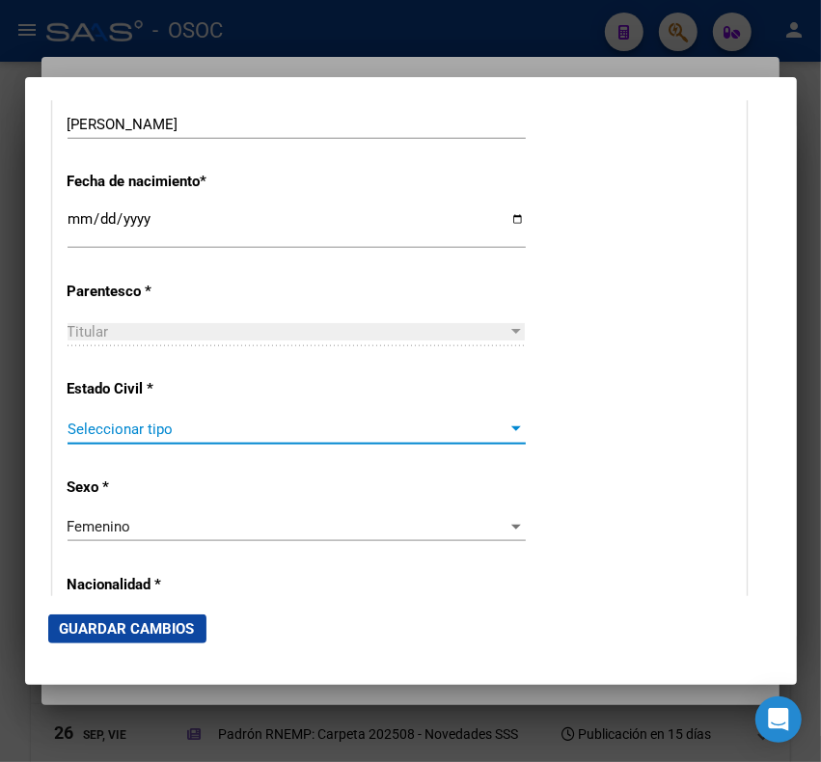
click at [257, 420] on span "Seleccionar tipo" at bounding box center [288, 428] width 441 height 17
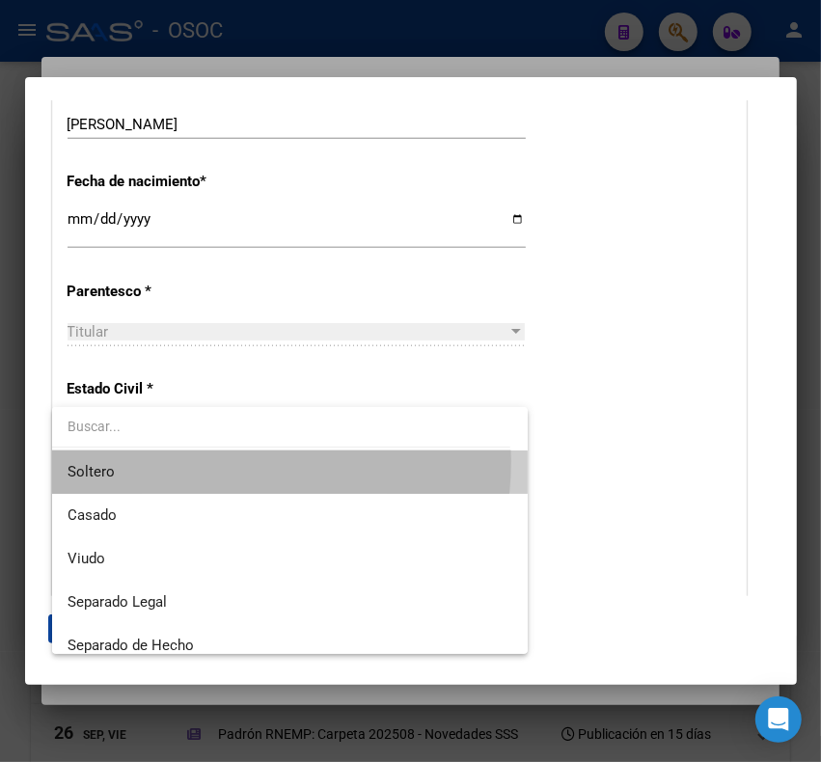
click at [203, 461] on span "Soltero" at bounding box center [290, 471] width 445 height 43
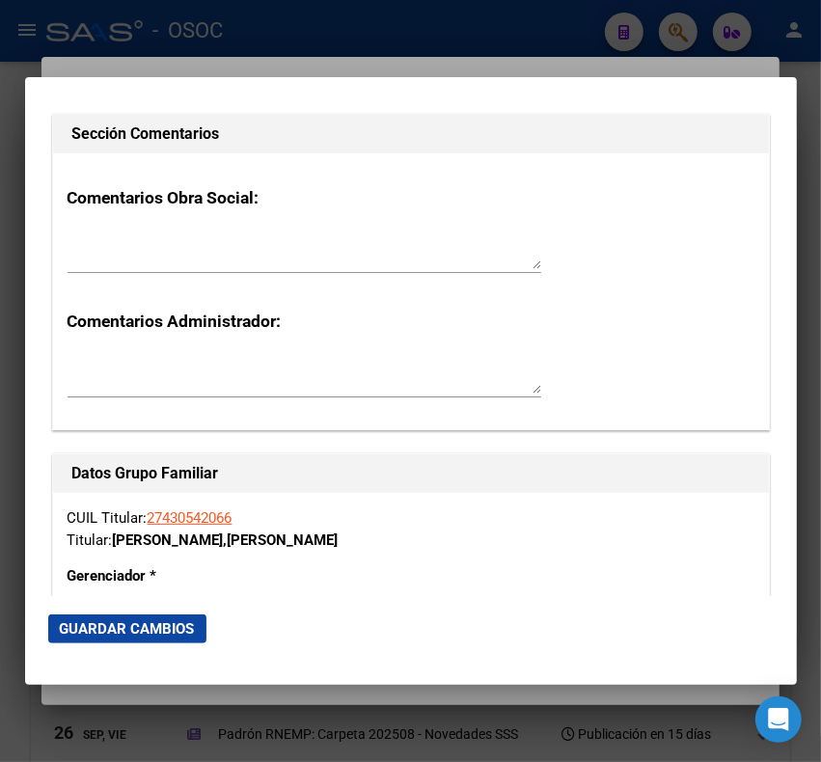
scroll to position [3139, 0]
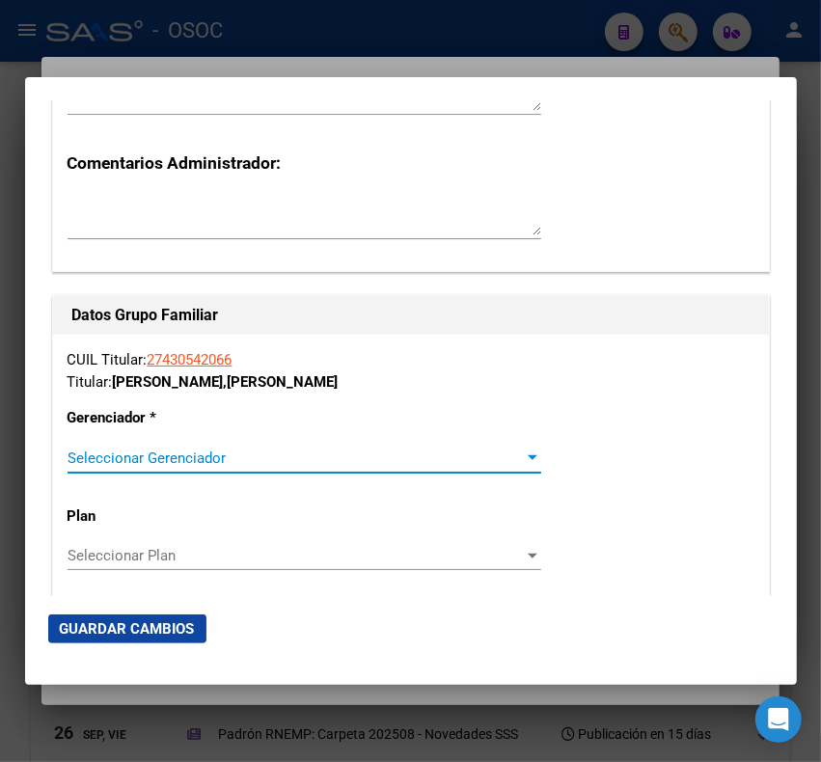
click at [132, 449] on span "Seleccionar Gerenciador" at bounding box center [296, 457] width 456 height 17
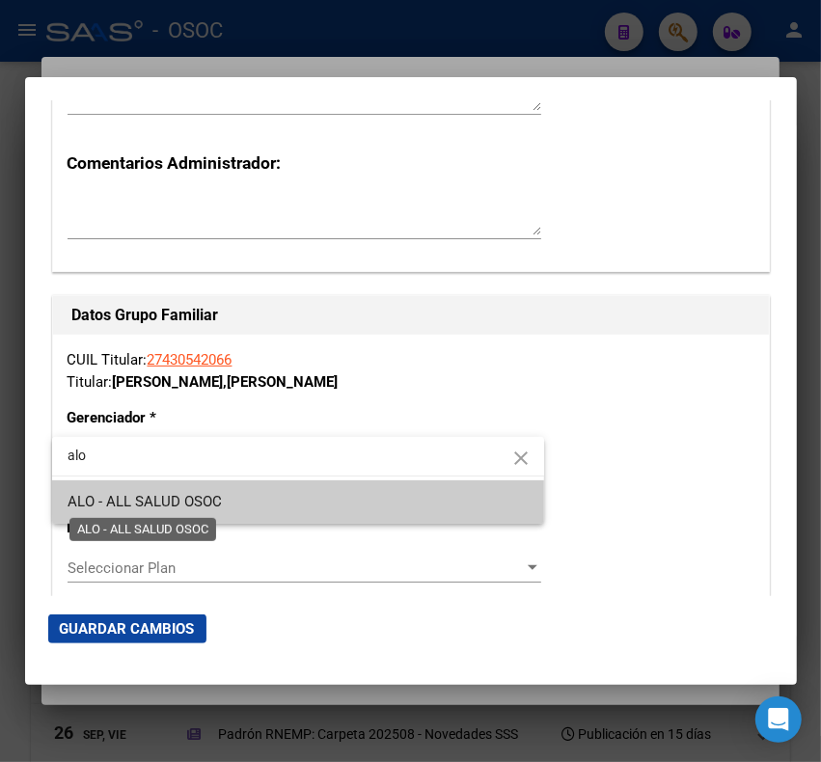
type input "alo"
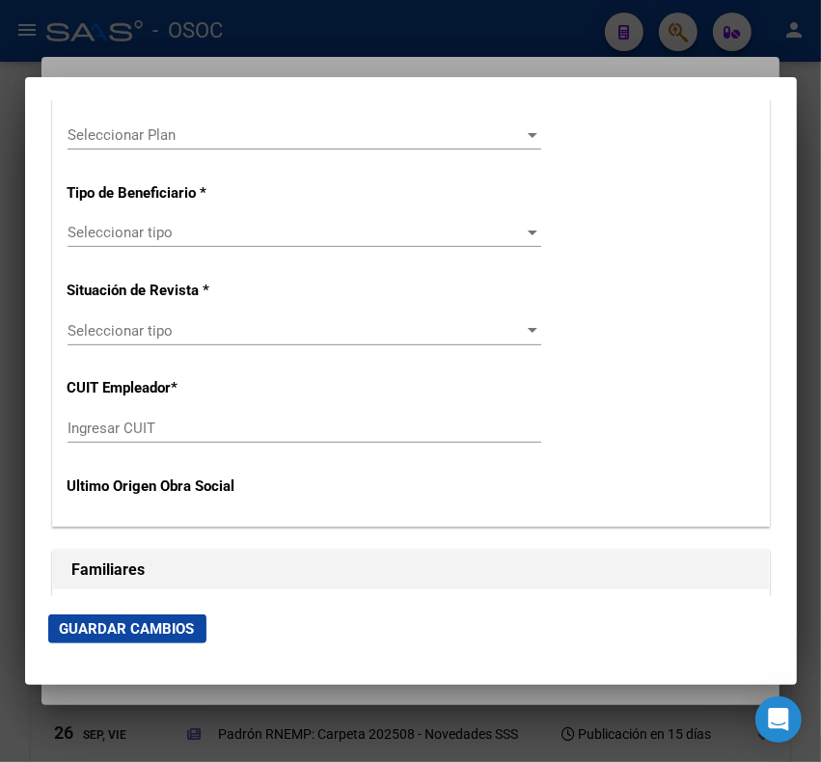
scroll to position [3501, 0]
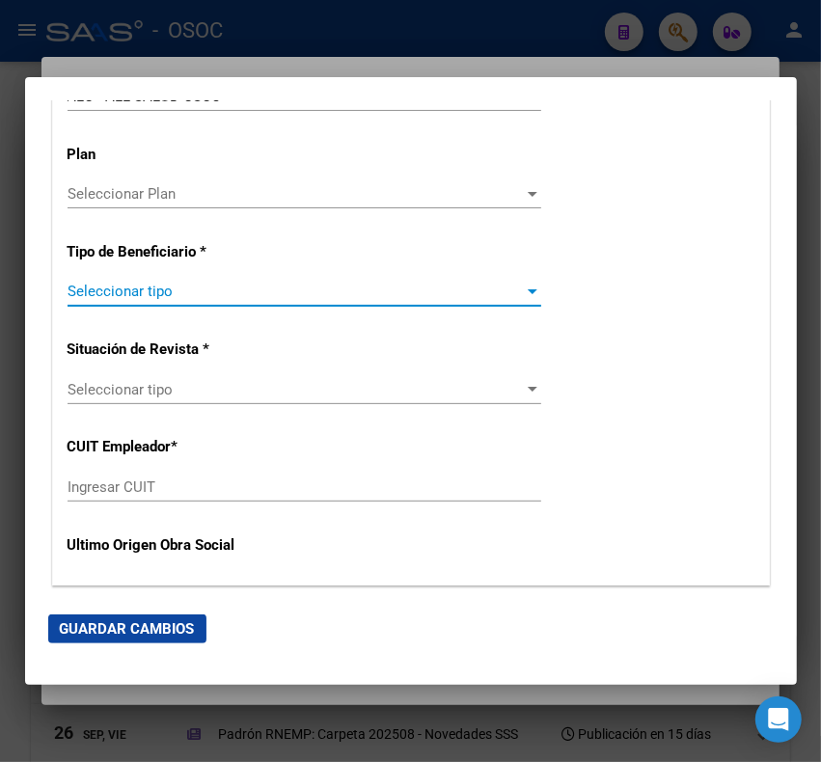
click at [215, 299] on span "Seleccionar tipo" at bounding box center [296, 291] width 456 height 17
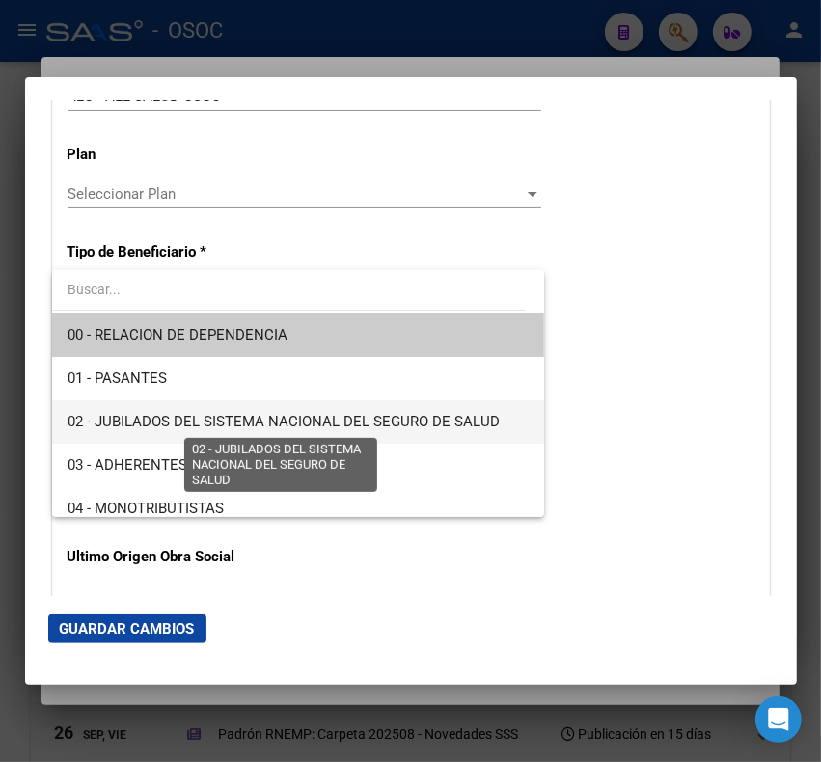
scroll to position [121, 0]
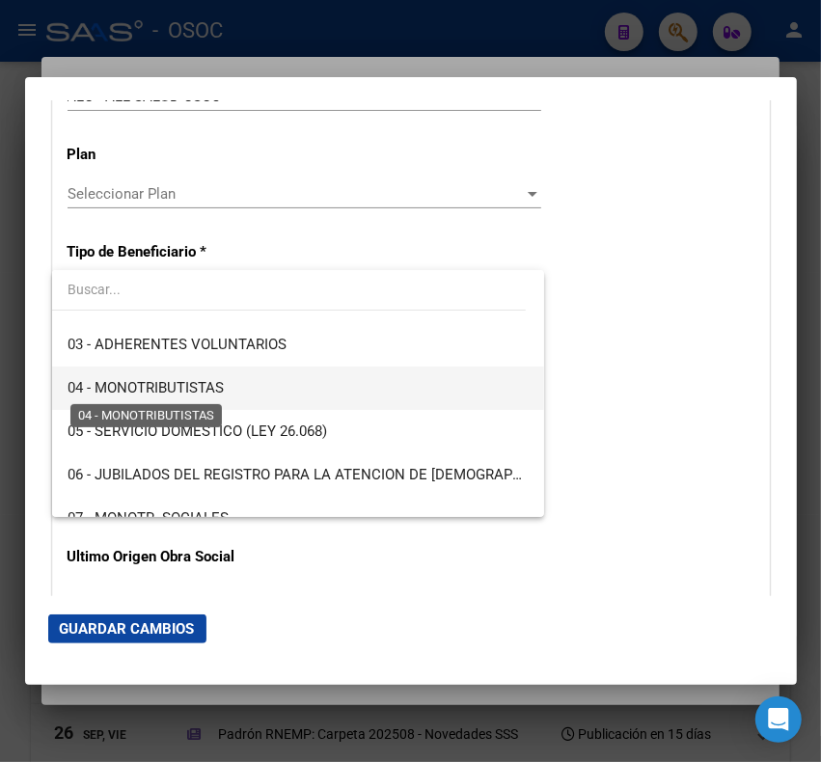
click at [218, 393] on span "04 - MONOTRIBUTISTAS" at bounding box center [146, 387] width 156 height 17
type input "27-43054206-6"
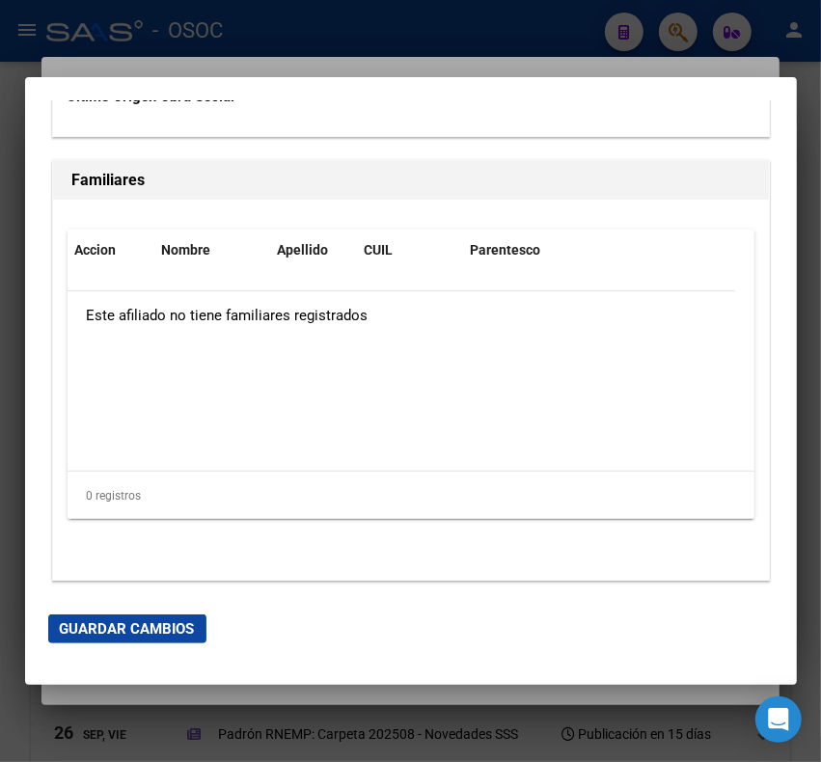
scroll to position [4050, 0]
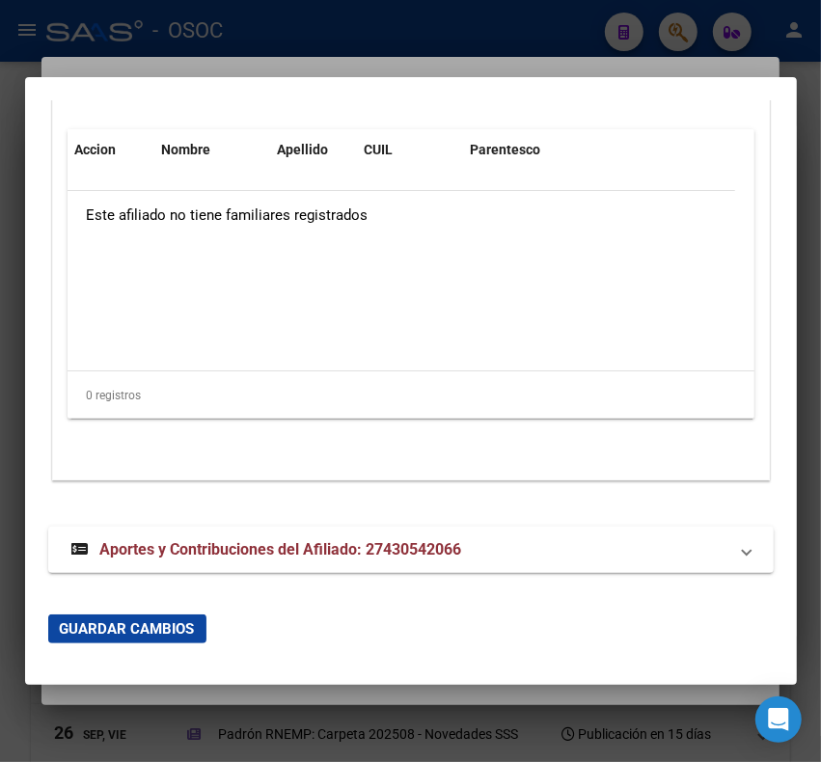
click at [109, 666] on mat-dialog-container "Titular Familiar Informable SSS Datos Afiliado Alta Baja Nro Afiliado Ingresar …" at bounding box center [411, 381] width 772 height 608
click at [117, 629] on span "Guardar Cambios" at bounding box center [127, 628] width 135 height 17
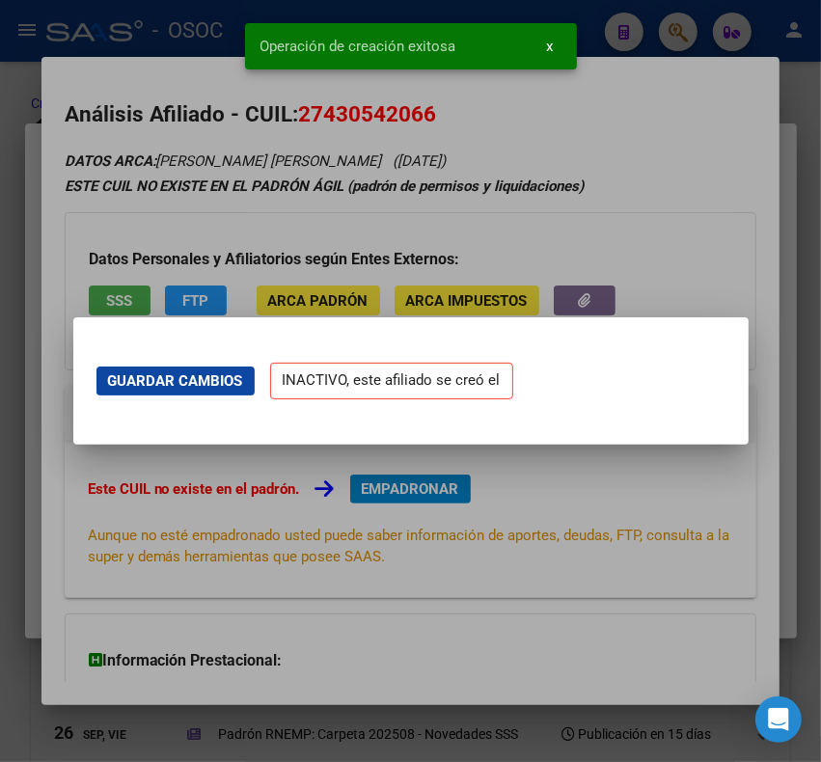
scroll to position [0, 0]
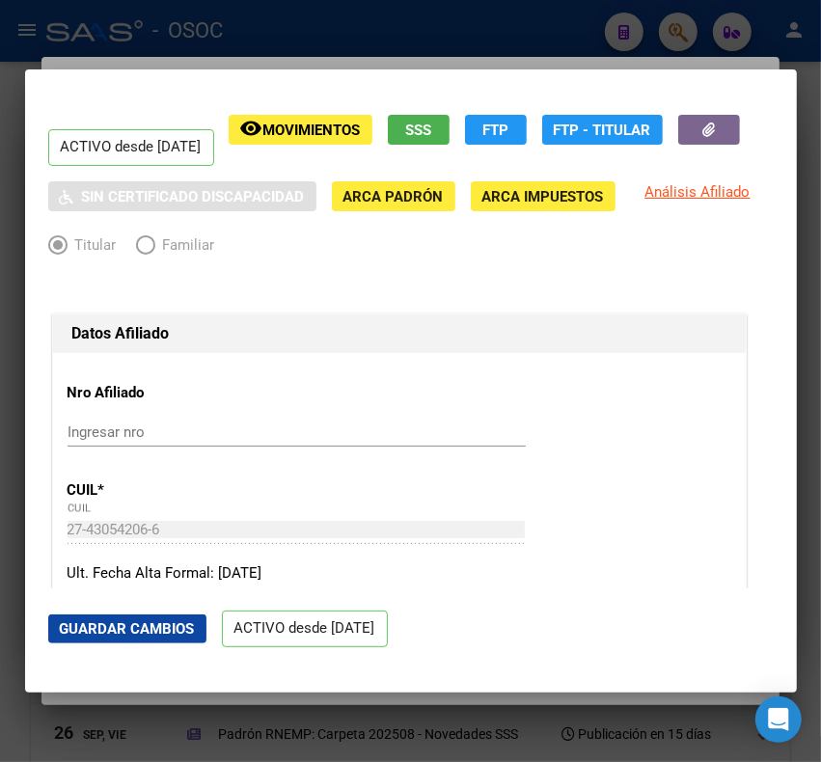
click at [152, 64] on div at bounding box center [410, 381] width 821 height 762
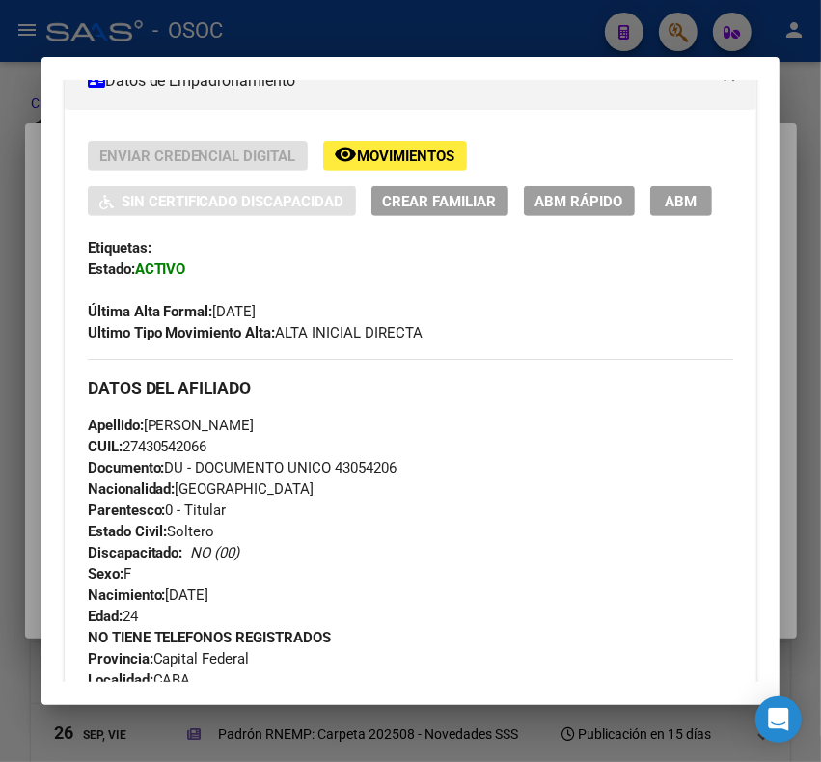
scroll to position [362, 0]
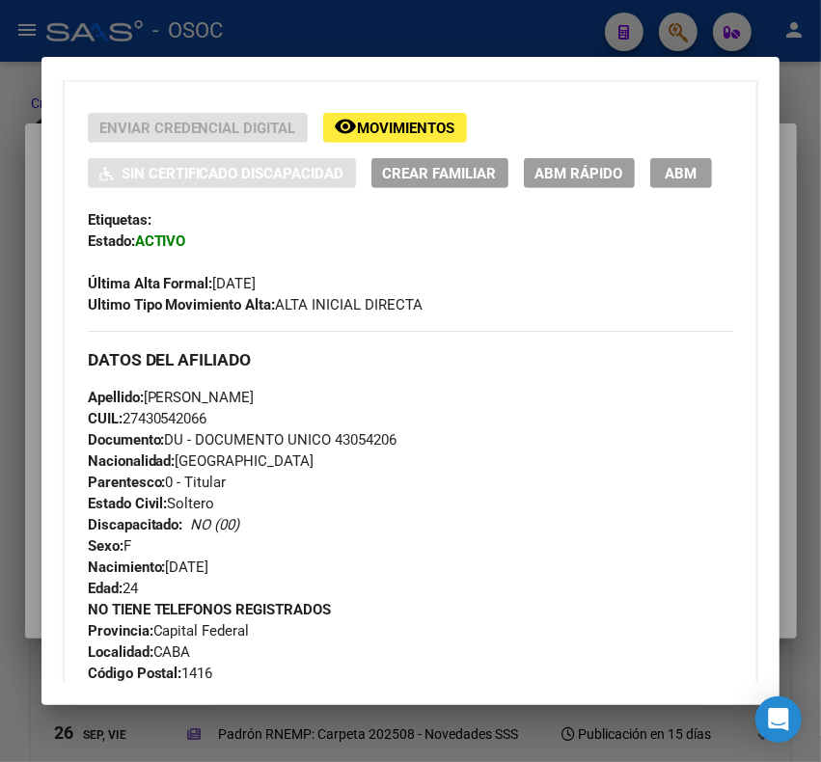
click at [358, 444] on span "Documento: DU - DOCUMENTO UNICO 43054206" at bounding box center [243, 439] width 310 height 17
copy span "43054206"
click at [180, 420] on span "CUIL: 27430542066" at bounding box center [148, 418] width 120 height 17
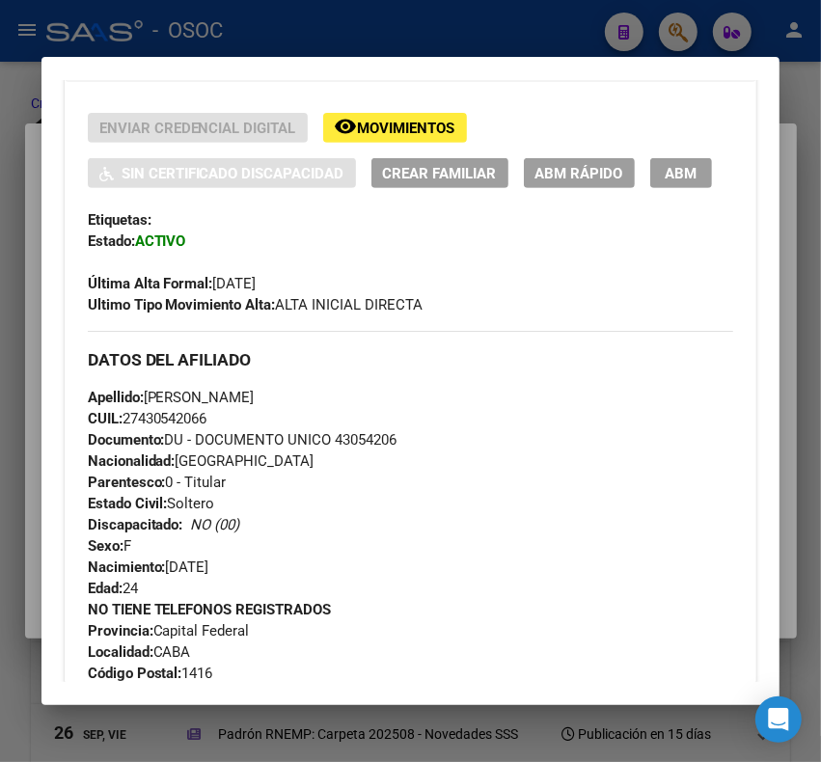
copy span "27430542066"
click at [307, 408] on div "Apellido: [PERSON_NAME] CUIL: 27430542066 Documento: DU - DOCUMENTO UNICO 43054…" at bounding box center [411, 493] width 646 height 212
copy span "[PERSON_NAME]"
drag, startPoint x: 148, startPoint y: 395, endPoint x: 260, endPoint y: 398, distance: 112.9
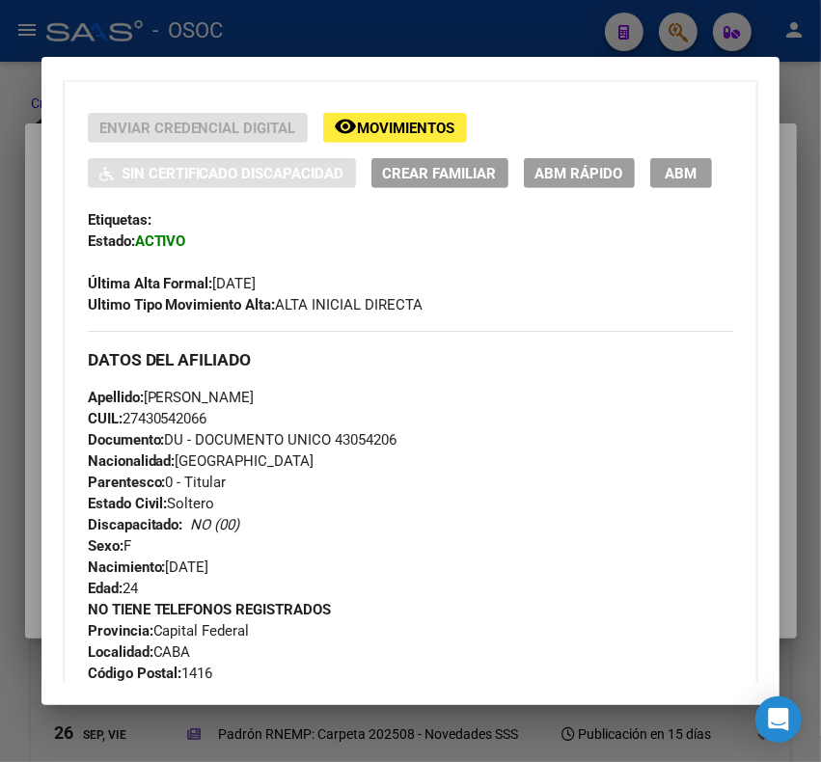
click at [255, 398] on span "Apellido: [PERSON_NAME]" at bounding box center [171, 397] width 167 height 17
copy span "[PERSON_NAME]"
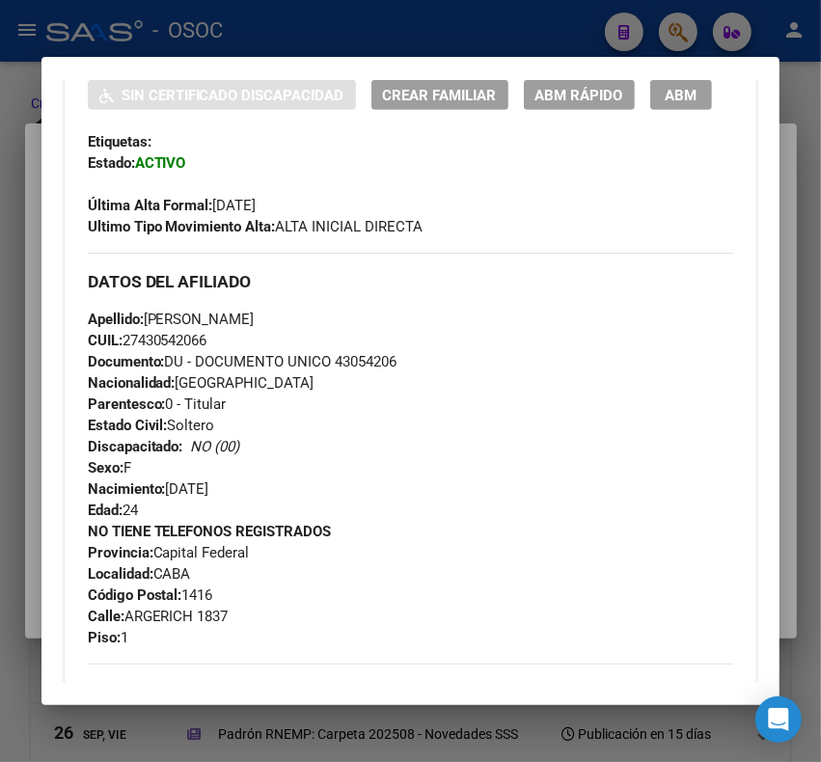
scroll to position [482, 0]
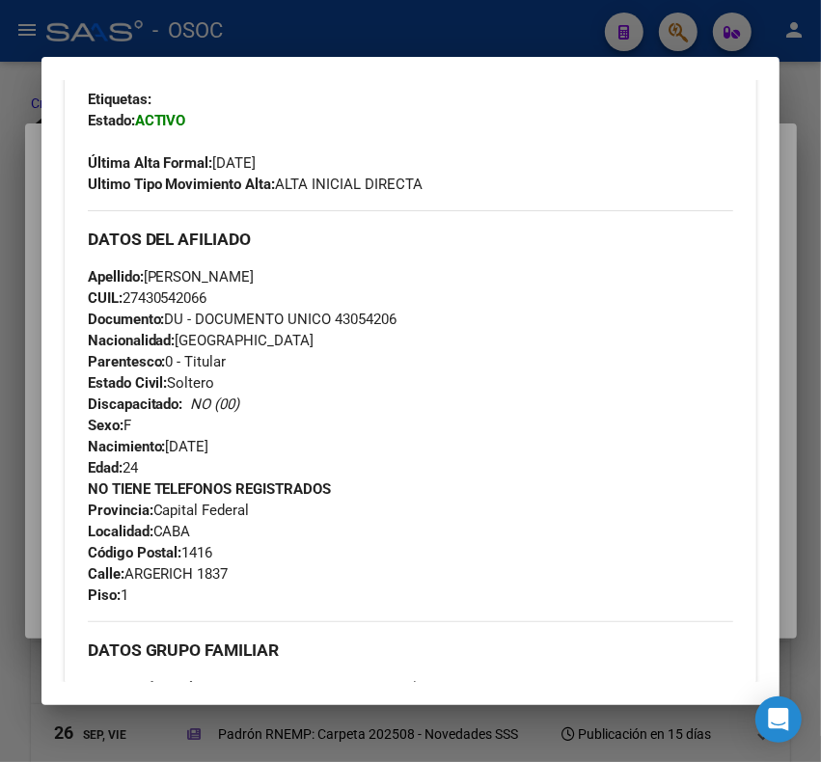
click at [369, 328] on div "Apellido: [PERSON_NAME] CUIL: 27430542066 Documento: DU - DOCUMENTO UNICO 43054…" at bounding box center [411, 372] width 646 height 212
copy span "43054206"
click at [160, 579] on span "Calle: ARGERICH 1837" at bounding box center [158, 573] width 141 height 17
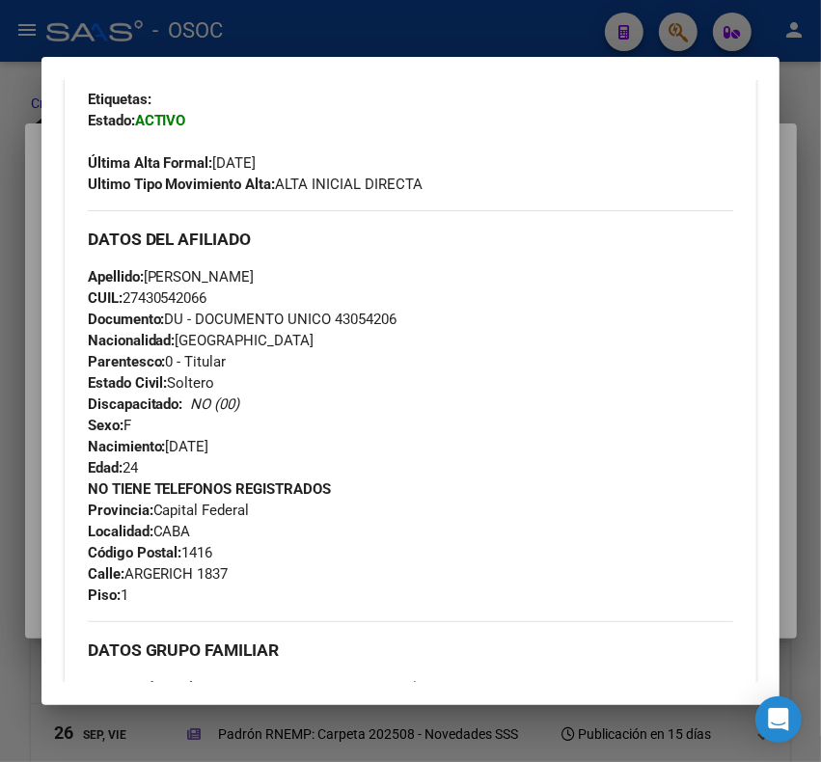
copy span "ARGERICH"
